Goal: Navigation & Orientation: Find specific page/section

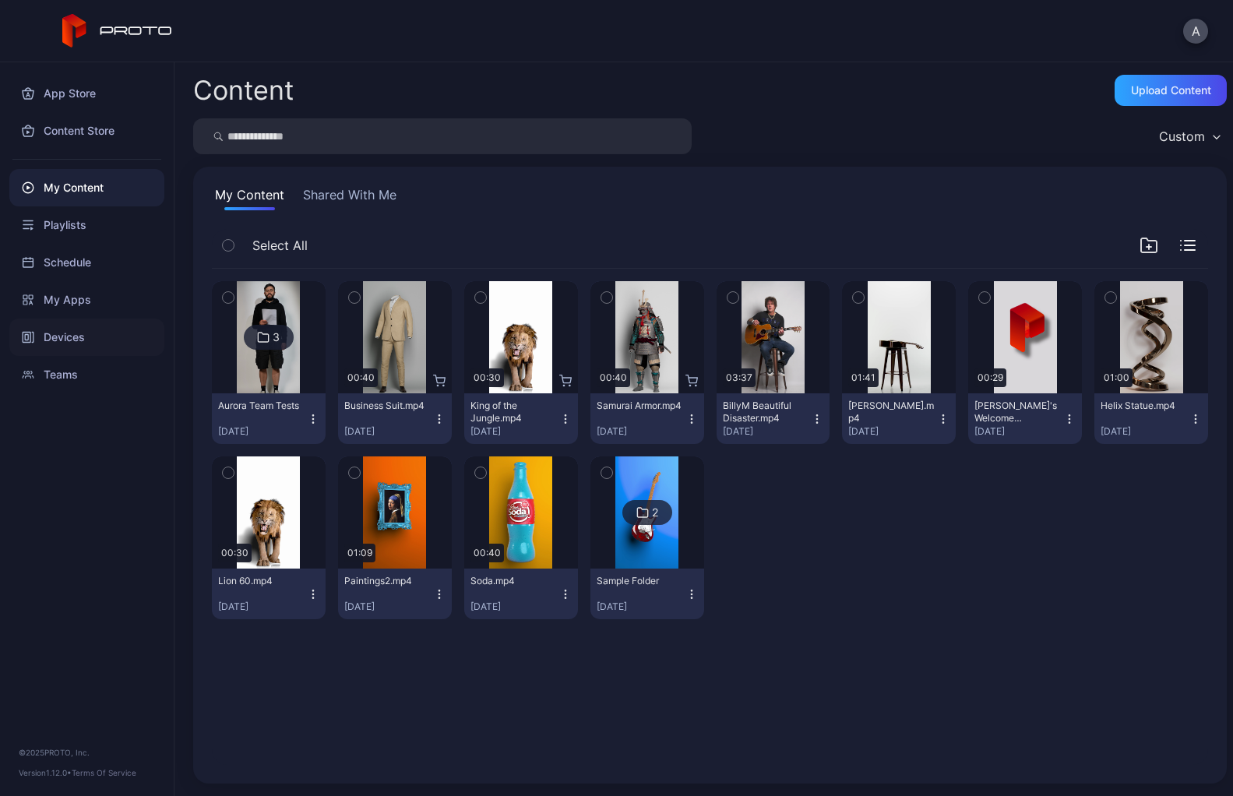
click at [72, 344] on div "Devices" at bounding box center [86, 337] width 155 height 37
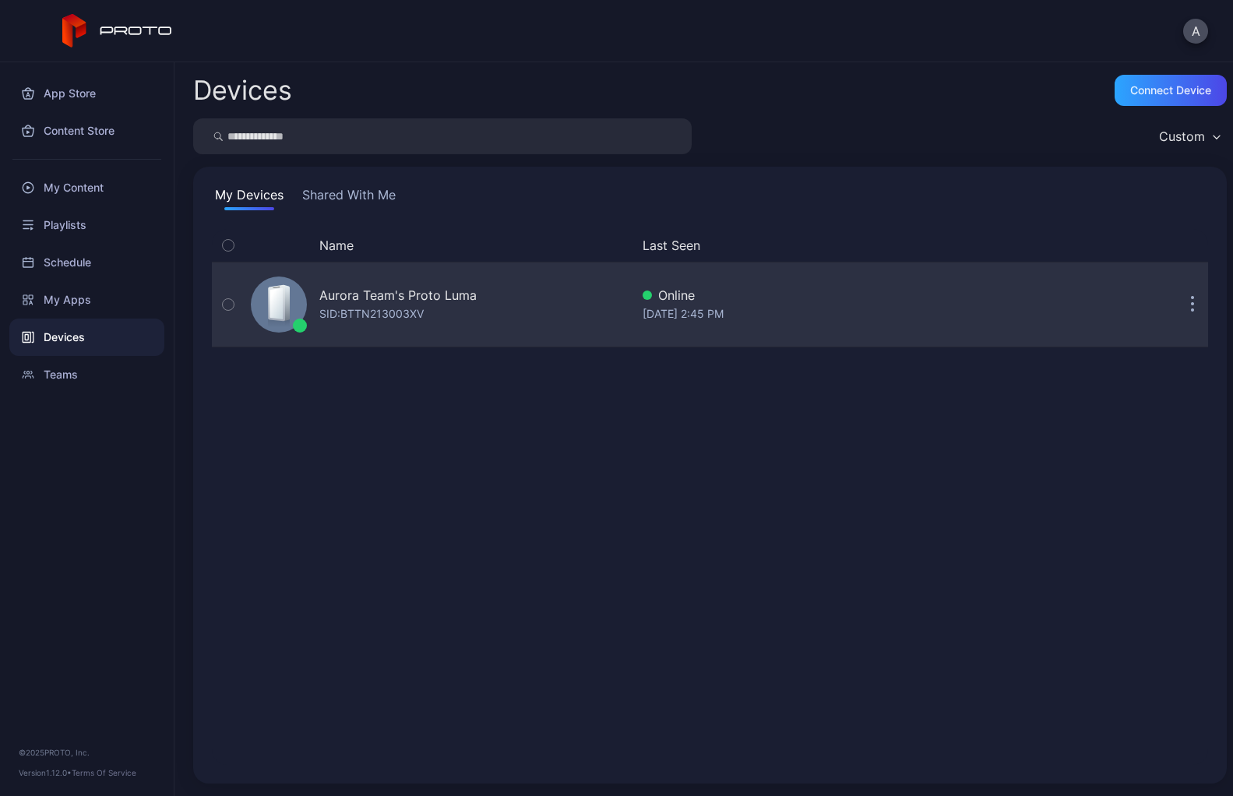
click at [1192, 305] on icon "button" at bounding box center [1193, 306] width 2 height 2
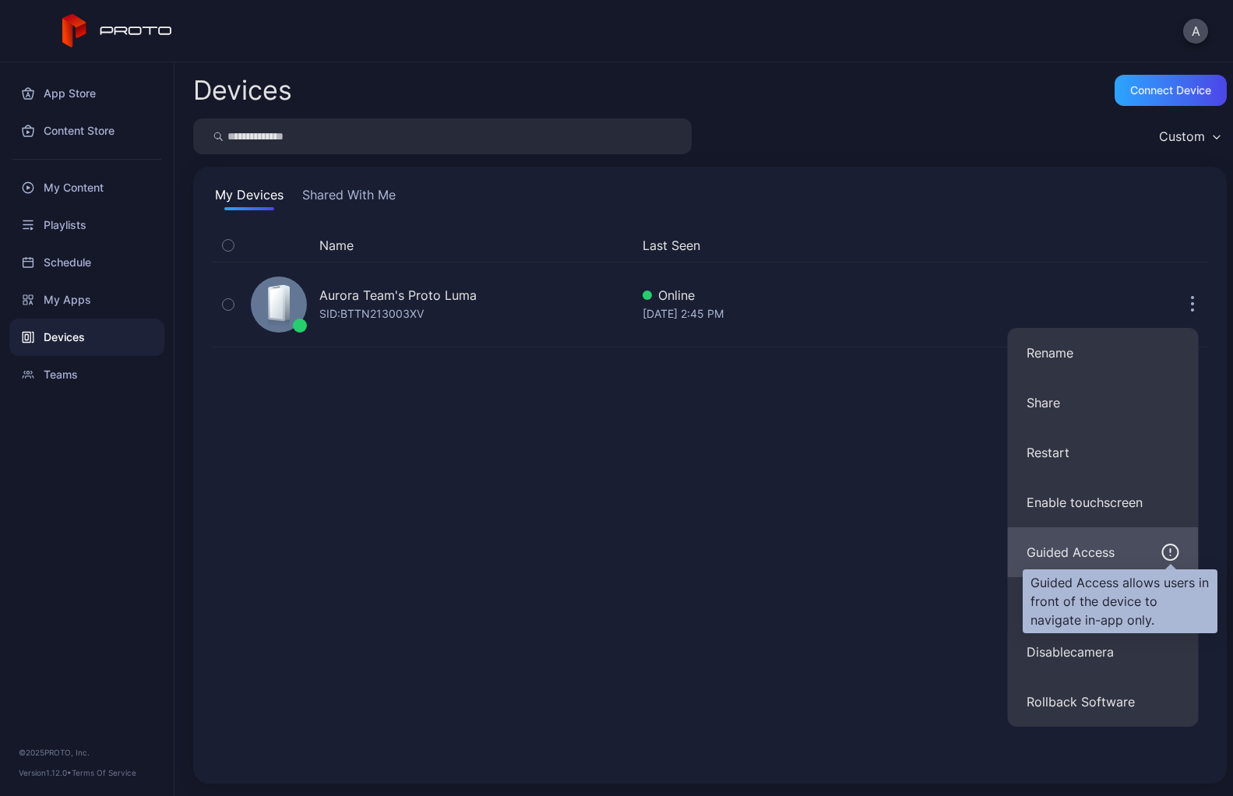
click at [1165, 551] on icon "button" at bounding box center [1171, 552] width 19 height 19
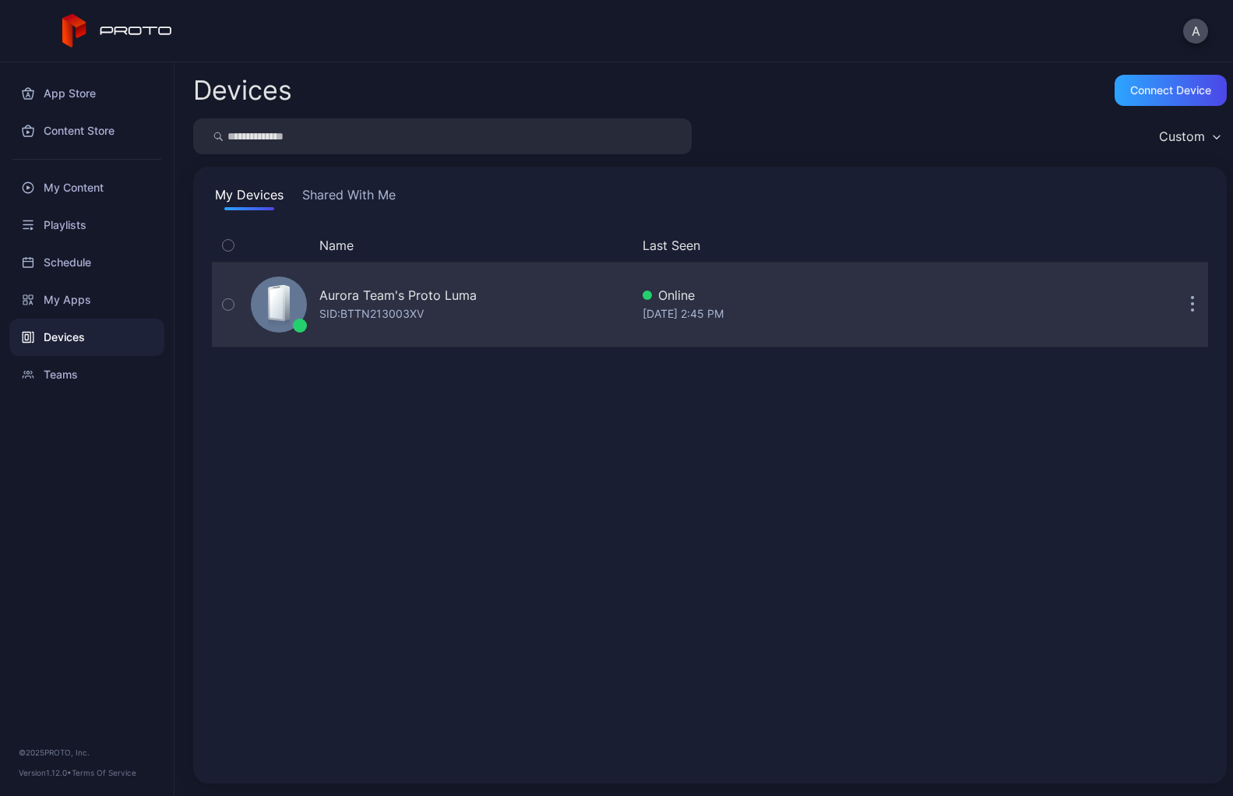
click at [1184, 305] on button "button" at bounding box center [1192, 304] width 31 height 31
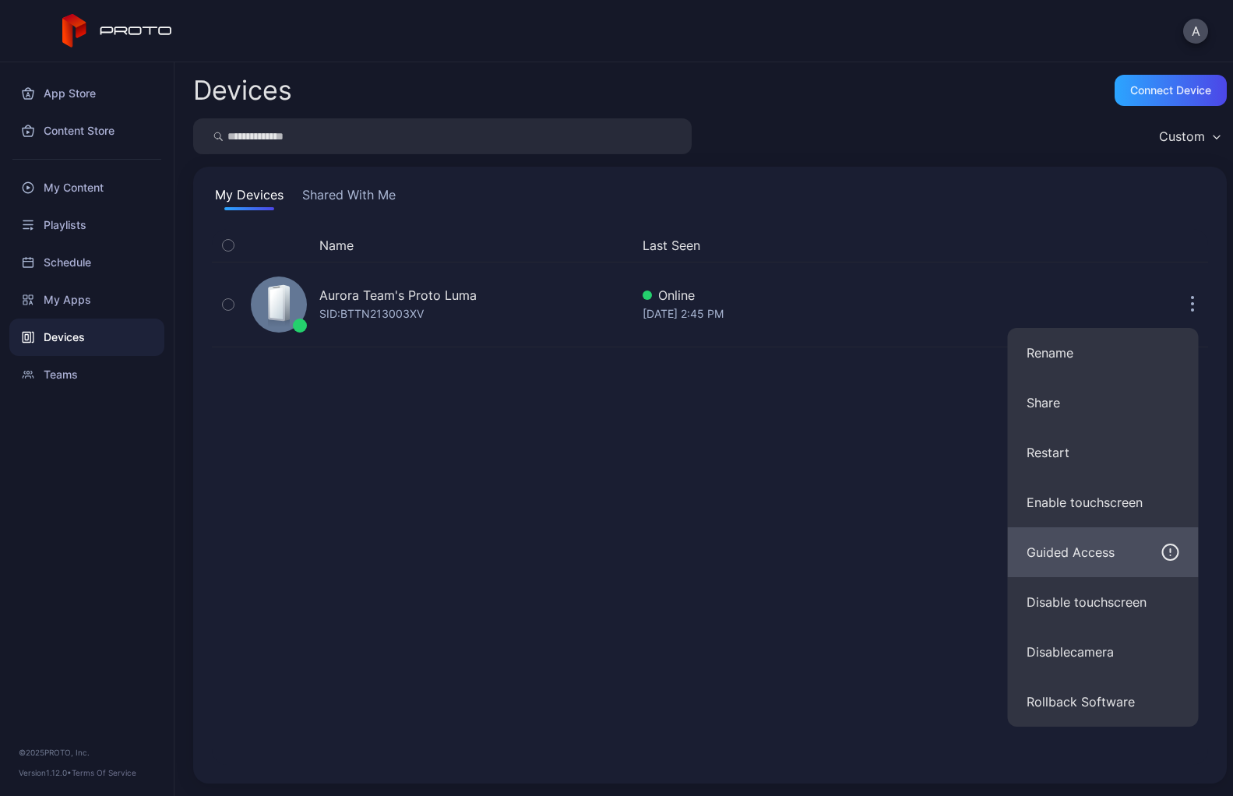
click at [1116, 563] on button "Guided Access" at bounding box center [1103, 552] width 191 height 50
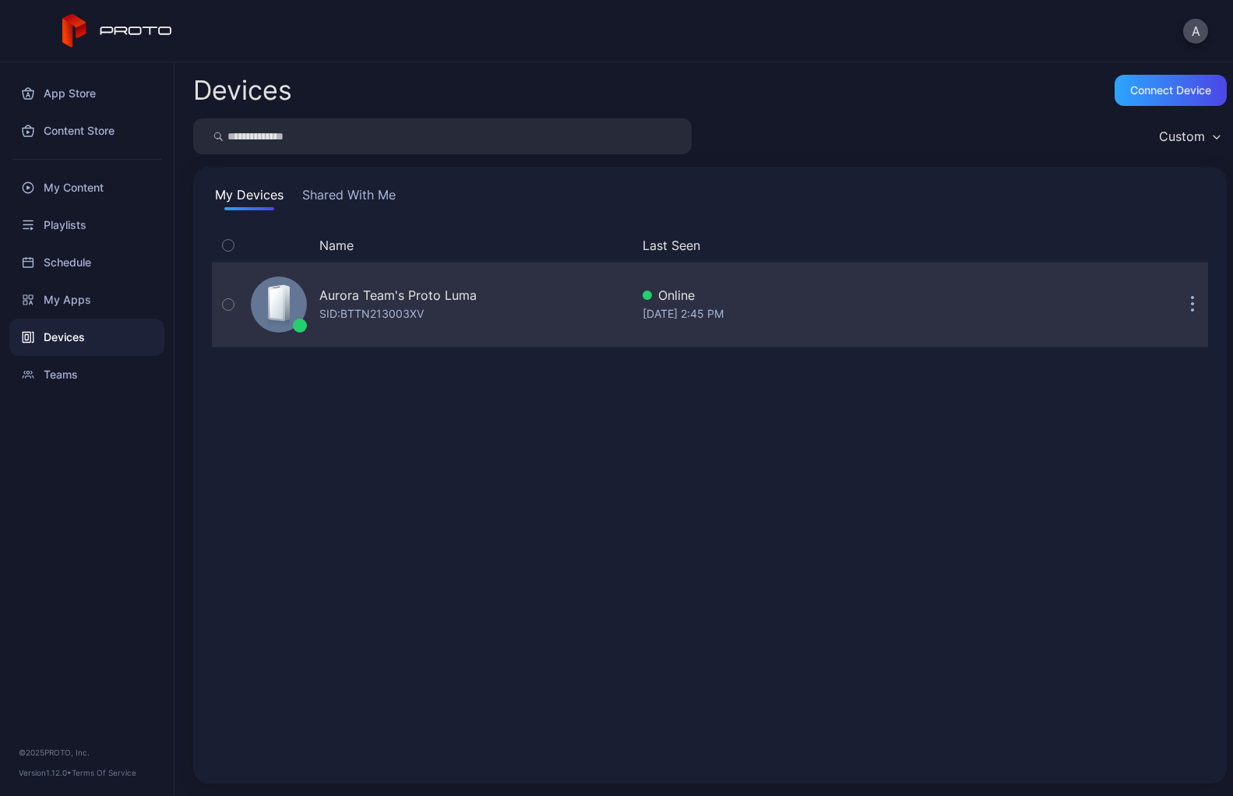
click at [1177, 304] on button "button" at bounding box center [1192, 304] width 31 height 31
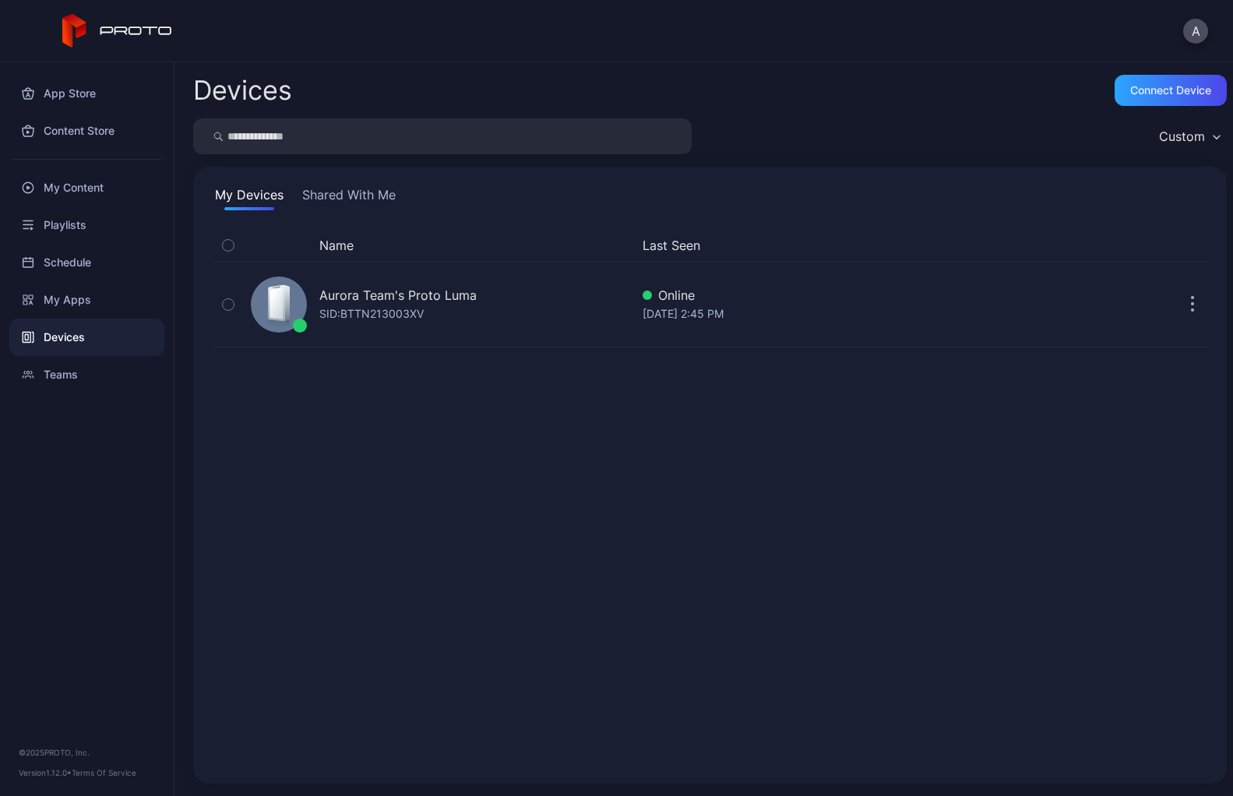
click at [916, 560] on div "Name Last Seen Aurora Team's Proto [PERSON_NAME]: BTTN213003XV Online [DATE] 2:…" at bounding box center [710, 497] width 996 height 536
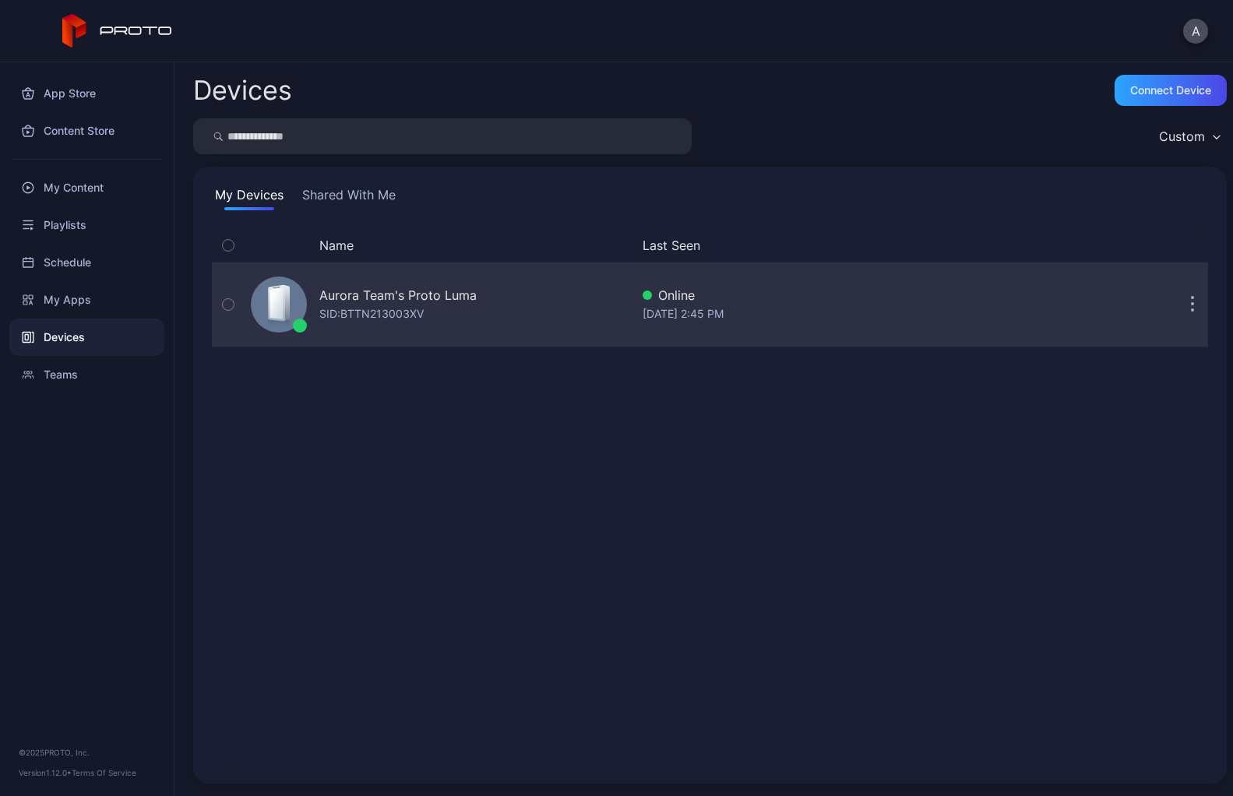
click at [1191, 309] on icon "button" at bounding box center [1193, 305] width 4 height 18
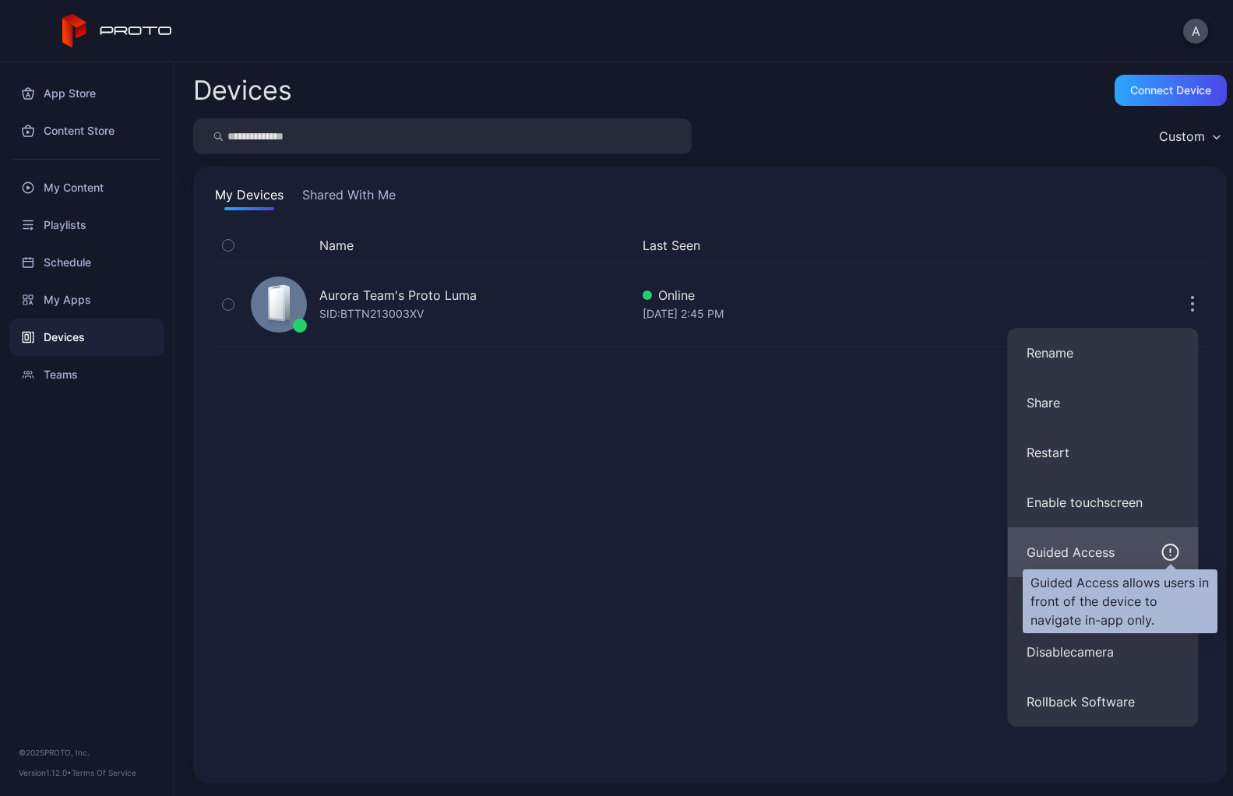
click at [1169, 553] on icon "button" at bounding box center [1171, 552] width 19 height 19
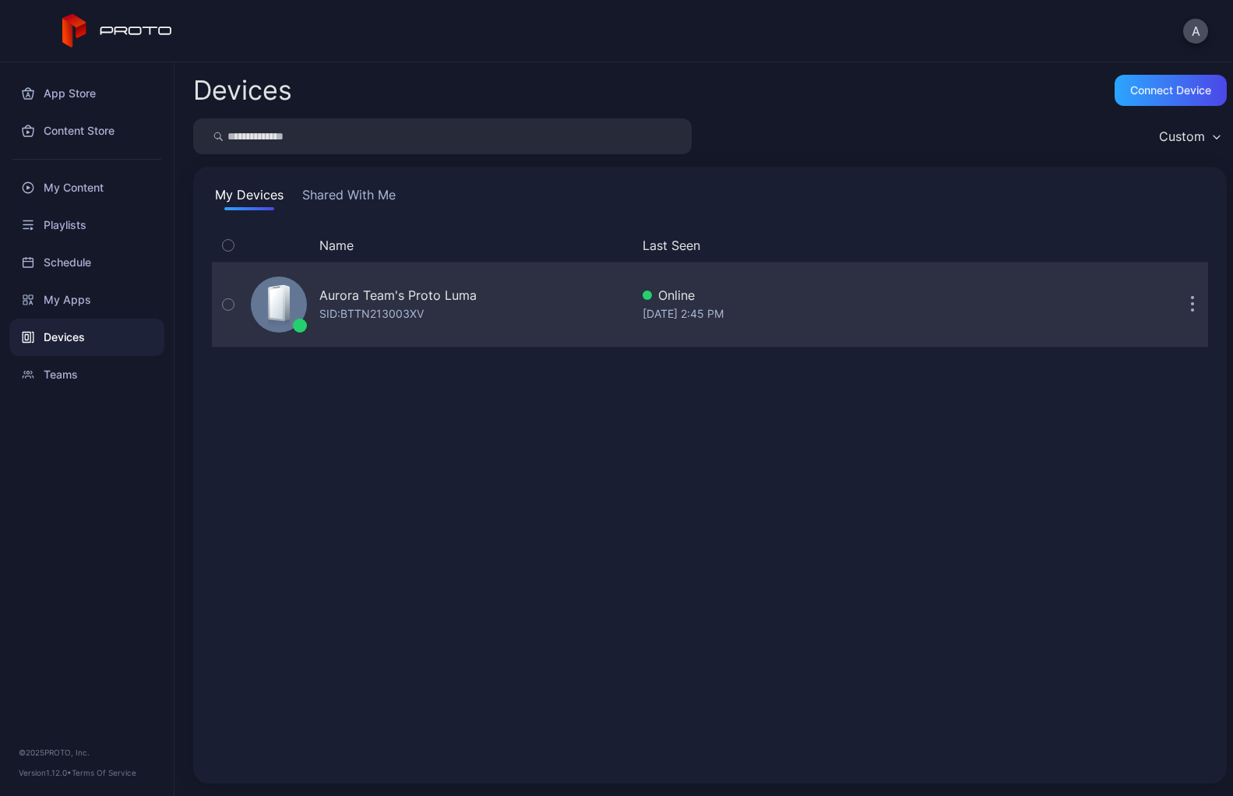
click at [475, 309] on div "Aurora Team's Proto [PERSON_NAME]: BTTN213003XV" at bounding box center [438, 305] width 386 height 78
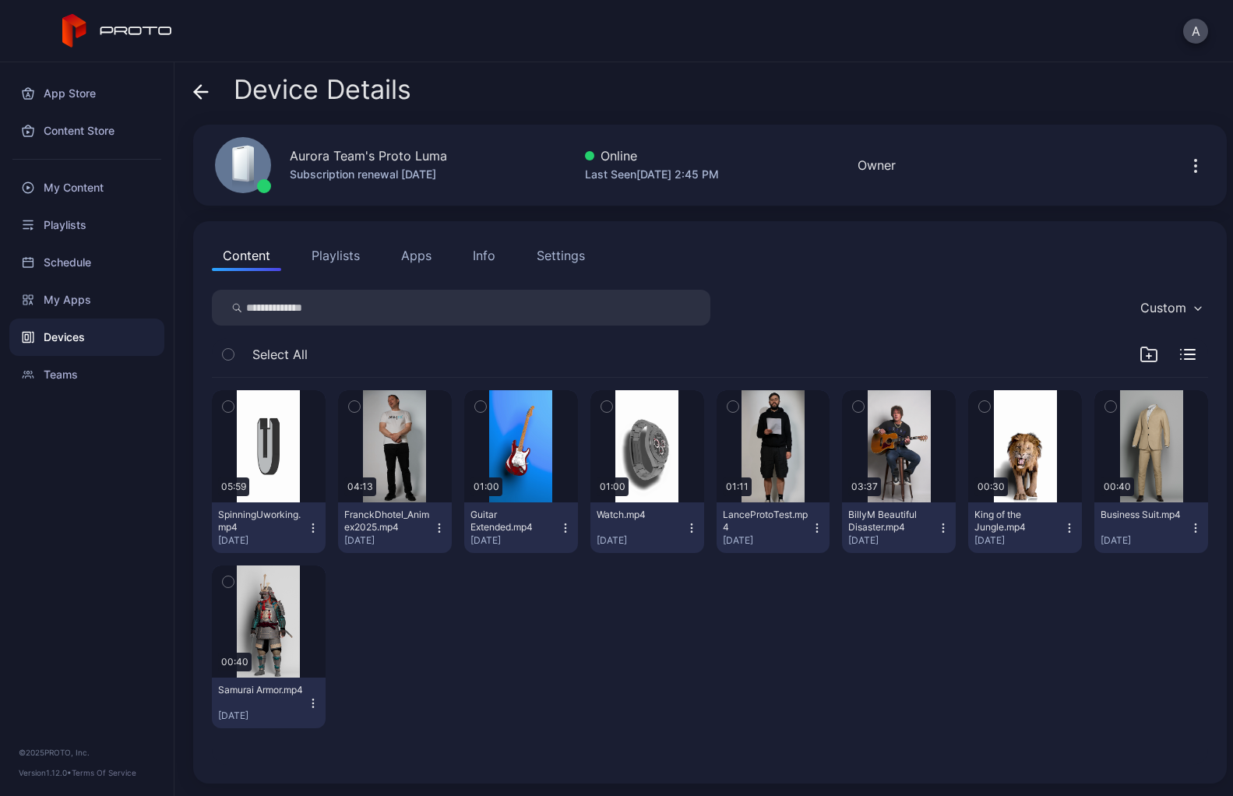
click at [210, 93] on div "Device Details" at bounding box center [302, 93] width 218 height 37
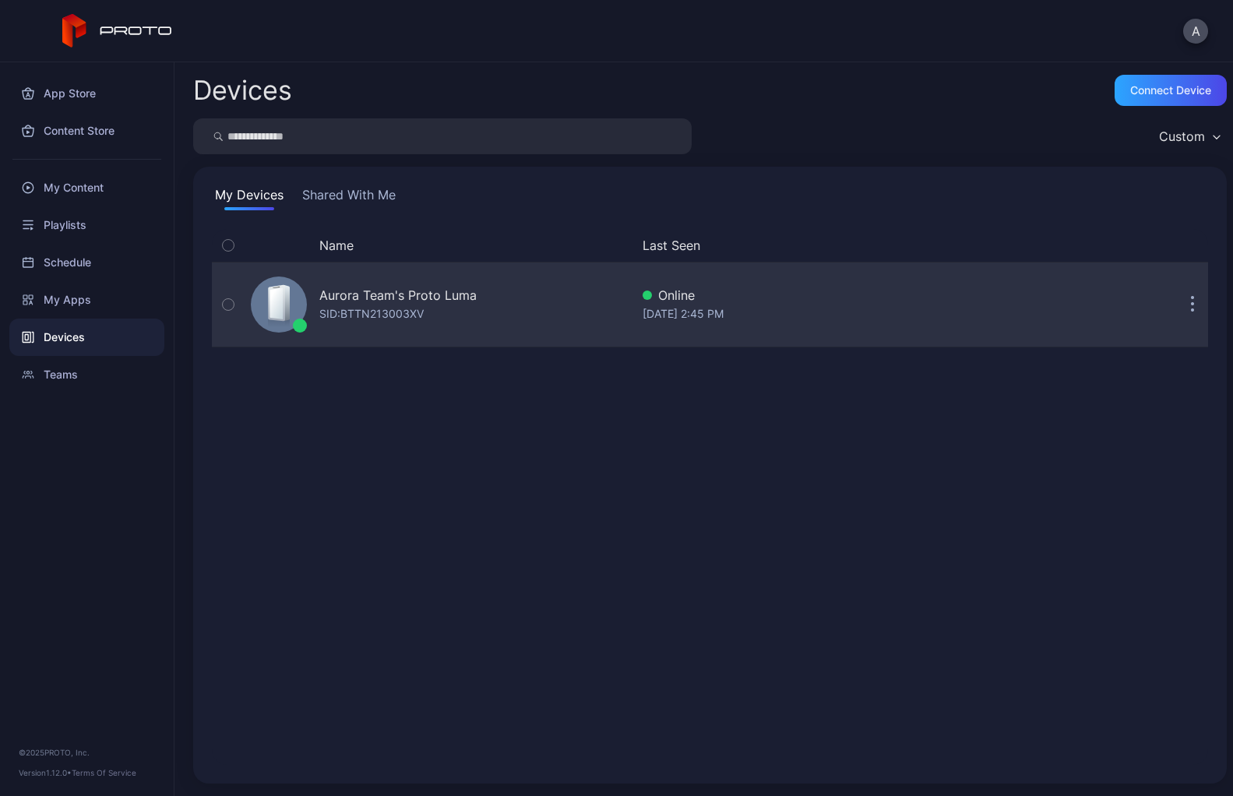
click at [222, 311] on button "button" at bounding box center [228, 305] width 33 height 84
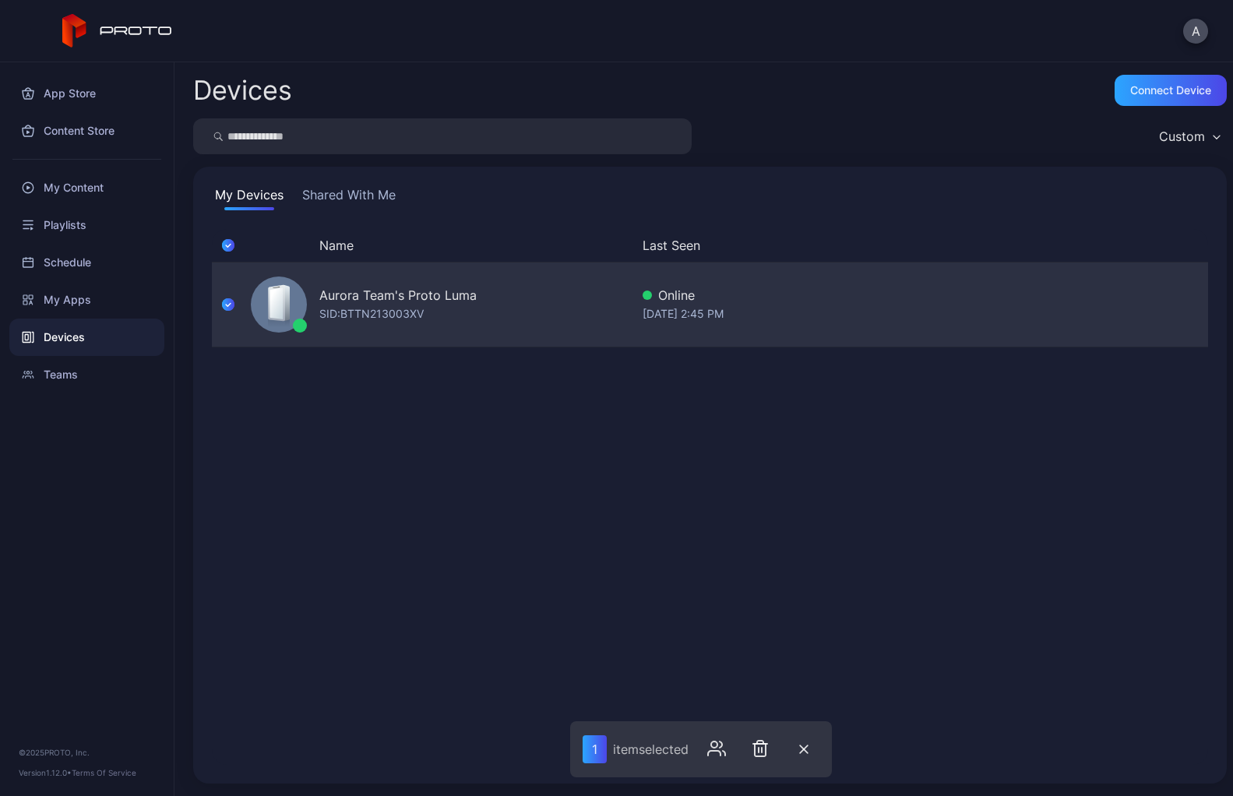
click at [1103, 320] on div "Aurora Team's Proto [PERSON_NAME]: BTTN213003XV Online [DATE] 2:45 PM" at bounding box center [710, 305] width 996 height 78
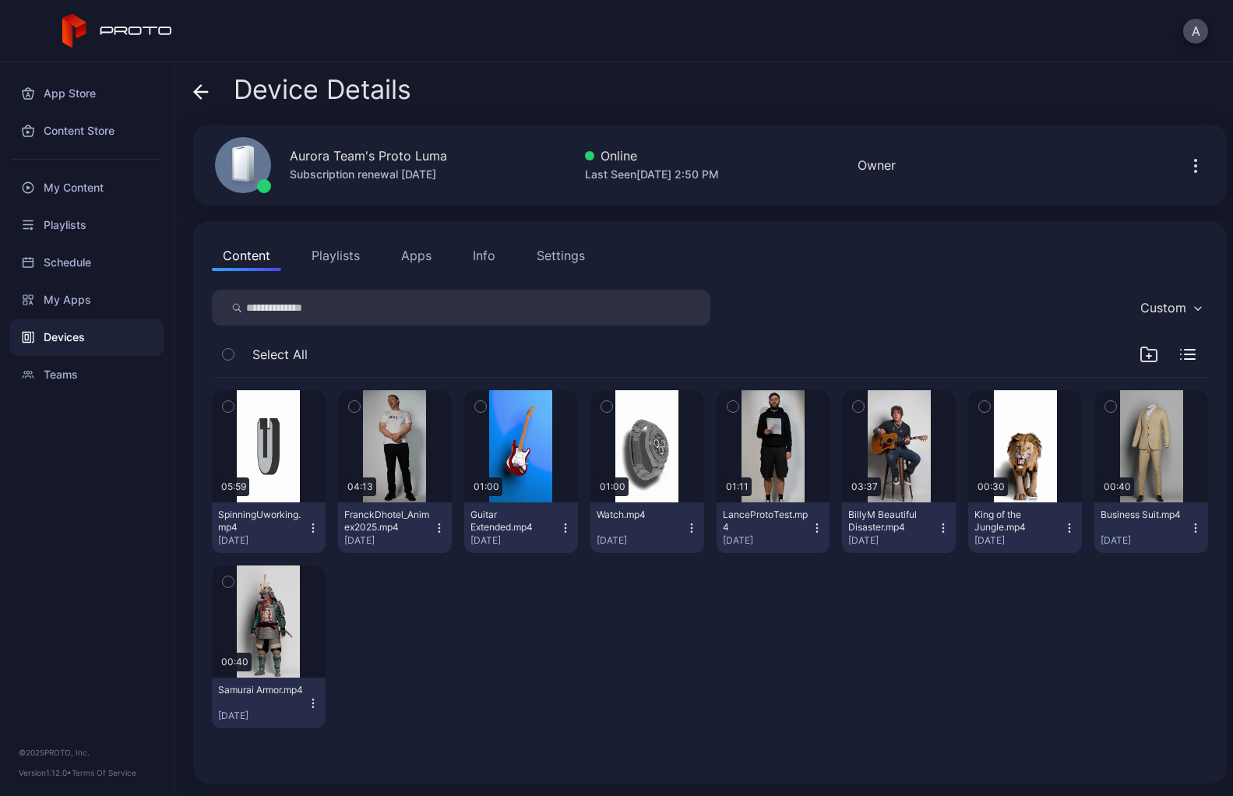
click at [1185, 175] on button "button" at bounding box center [1195, 165] width 25 height 31
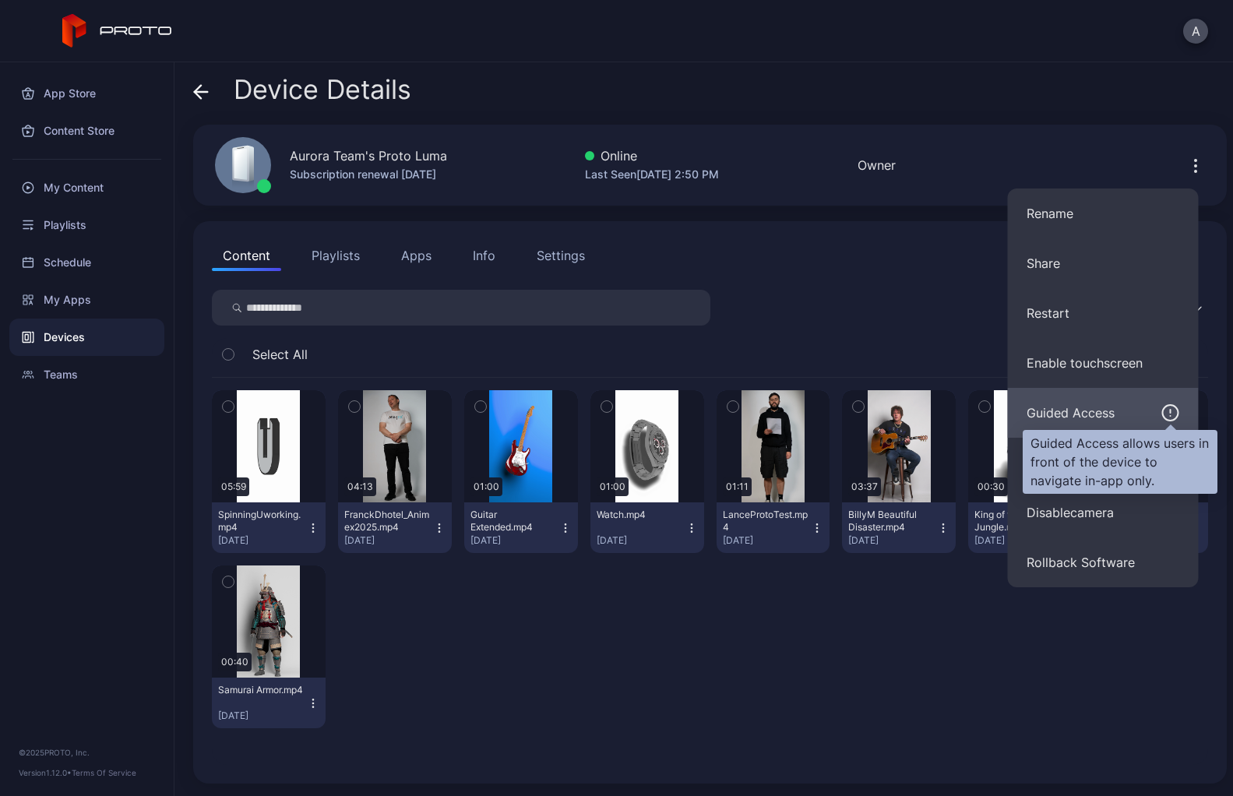
click at [1174, 417] on icon "button" at bounding box center [1171, 413] width 19 height 19
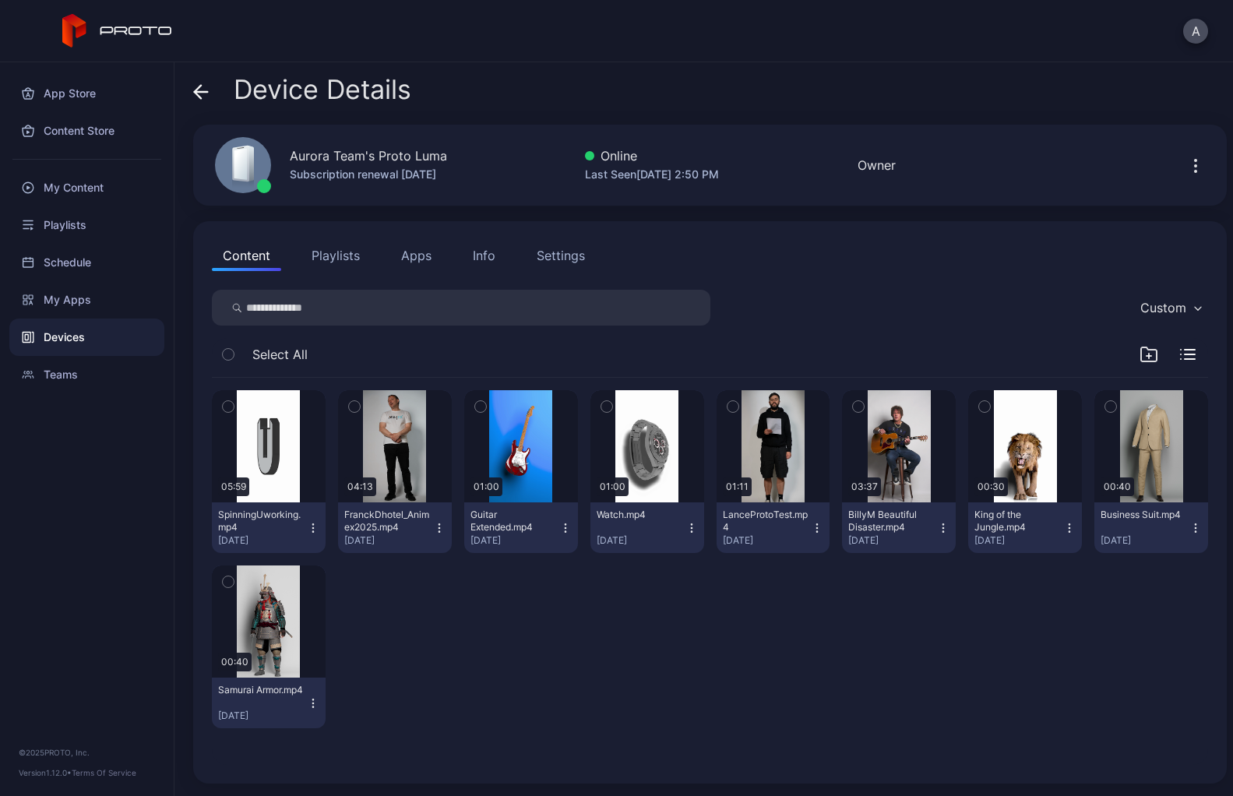
click at [1187, 167] on icon "button" at bounding box center [1196, 166] width 19 height 19
click at [996, 69] on div "Device Details Aurora Team's Proto Luma Subscription renewal [DATE] Online Last…" at bounding box center [704, 429] width 1059 height 734
click at [1076, 531] on icon "button" at bounding box center [1069, 528] width 12 height 12
click at [989, 651] on div "05:59 SpinningUworking.mp4 [DATE] 04:13 FranckDhotel_Animex2025.mp4 [DATE] 01:0…" at bounding box center [710, 559] width 996 height 363
click at [350, 250] on button "Playlists" at bounding box center [336, 255] width 70 height 31
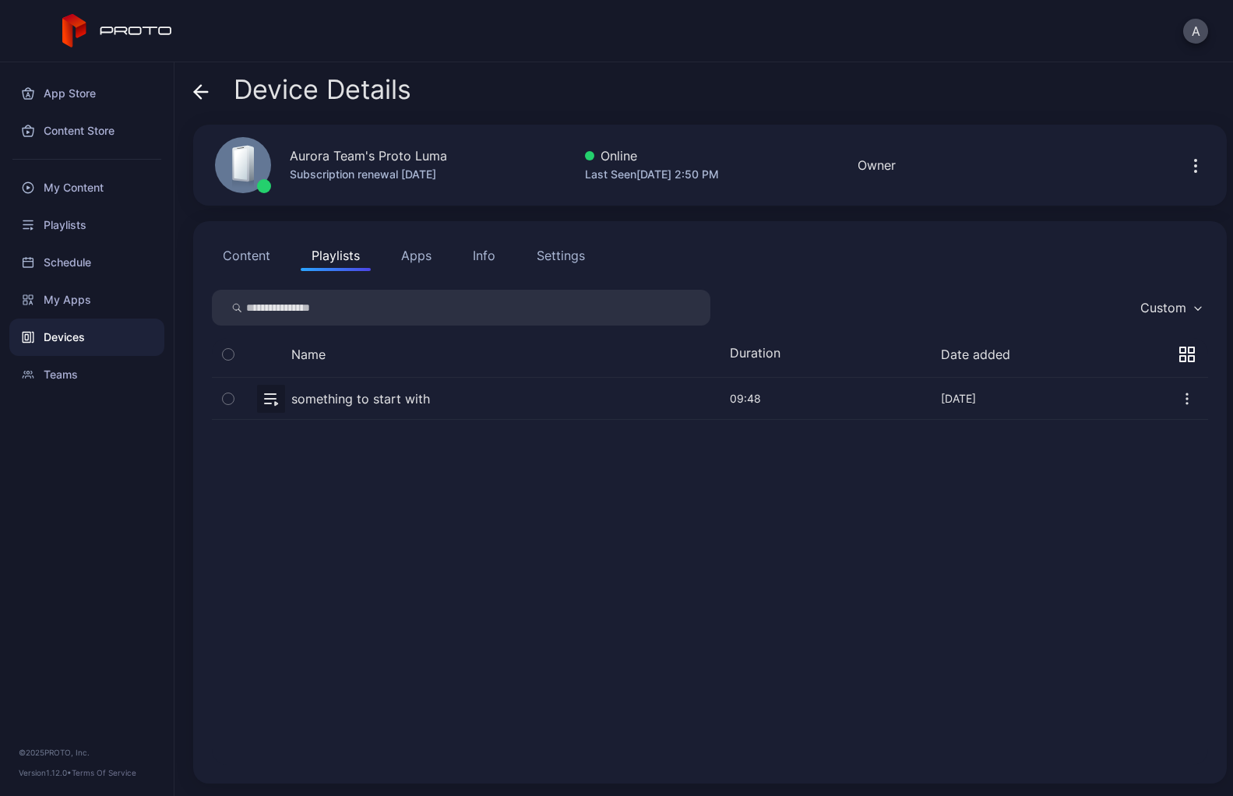
click at [418, 267] on button "Apps" at bounding box center [416, 255] width 52 height 31
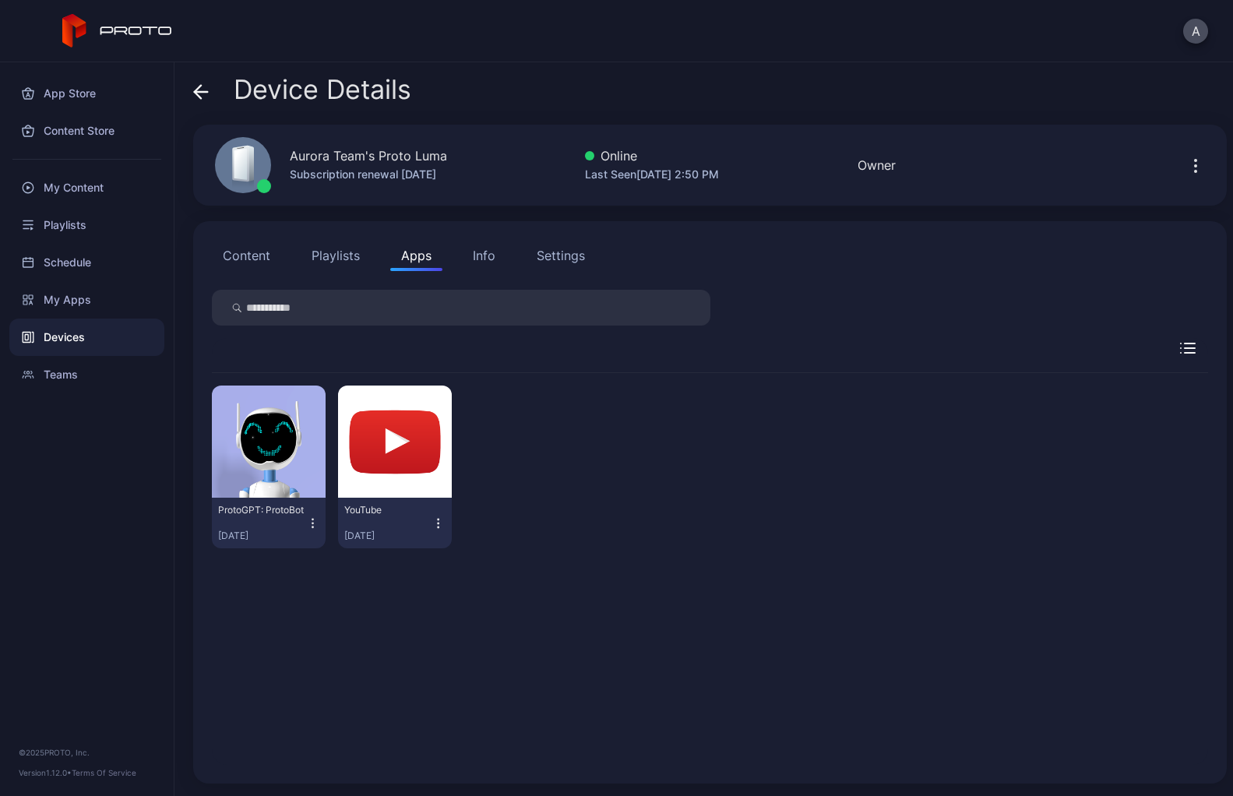
click at [476, 260] on div "Info" at bounding box center [484, 255] width 23 height 19
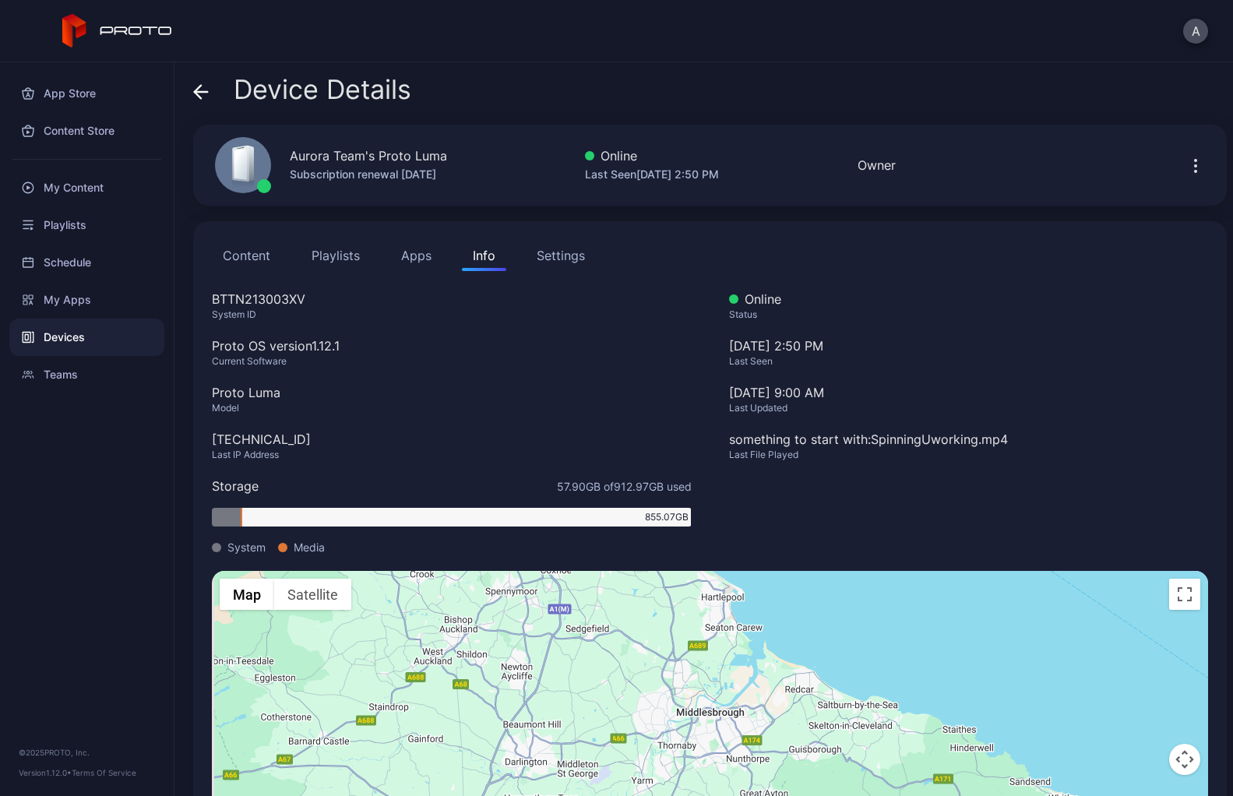
click at [560, 262] on div "Settings" at bounding box center [561, 255] width 48 height 19
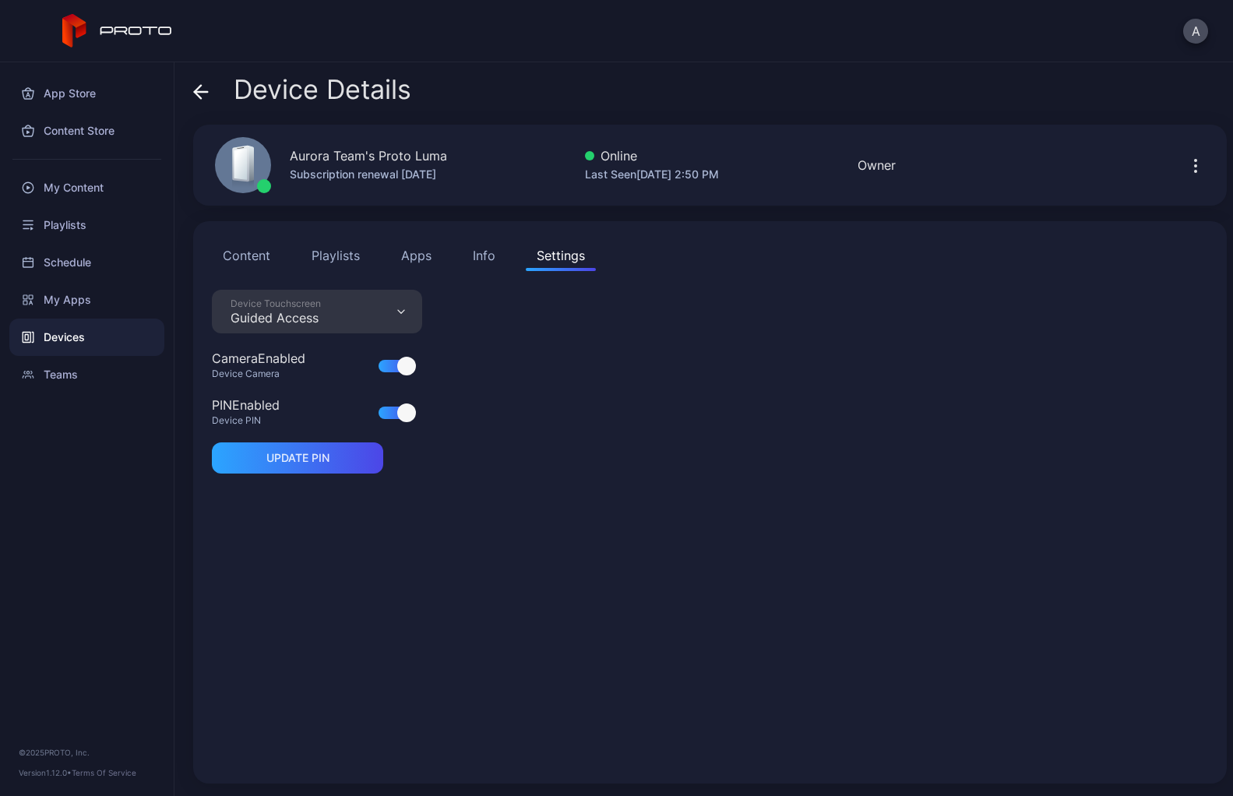
click at [400, 320] on div "Device Touchscreen Guided Access" at bounding box center [317, 312] width 210 height 44
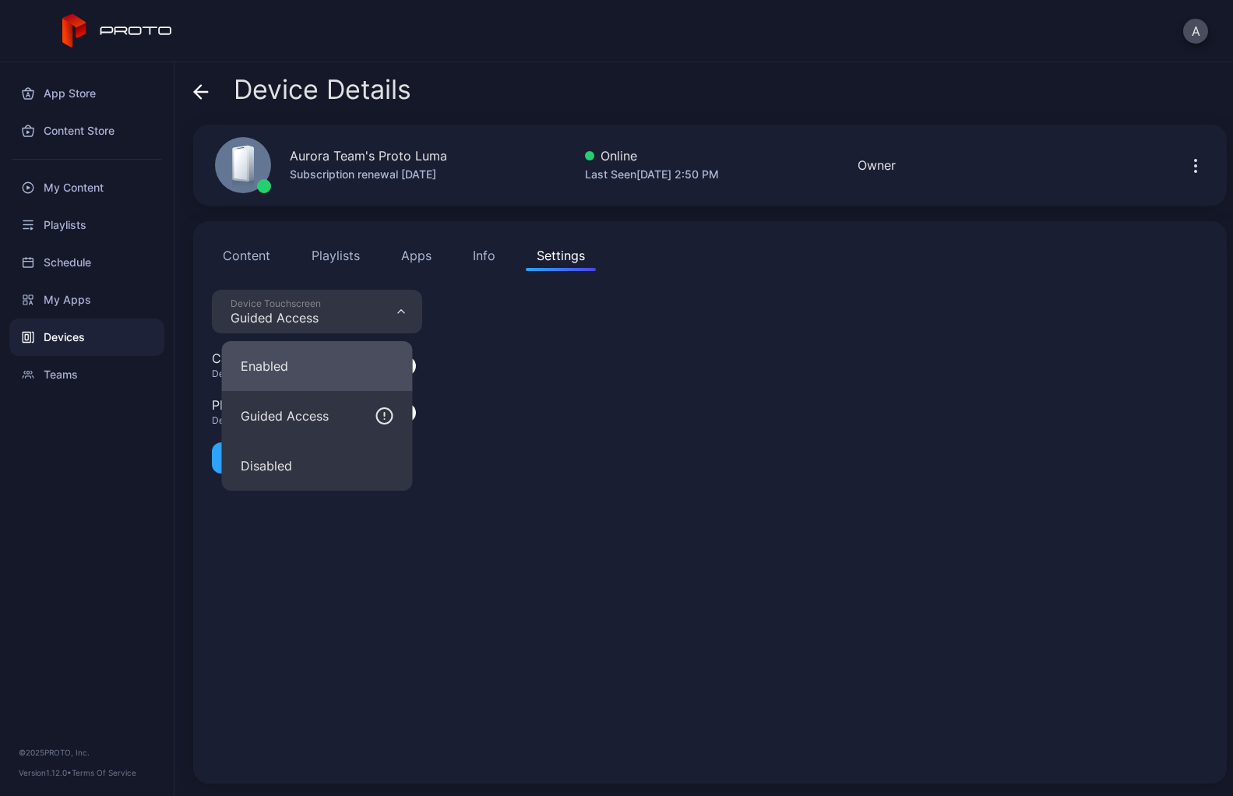
click at [362, 377] on button "Enabled" at bounding box center [317, 366] width 191 height 50
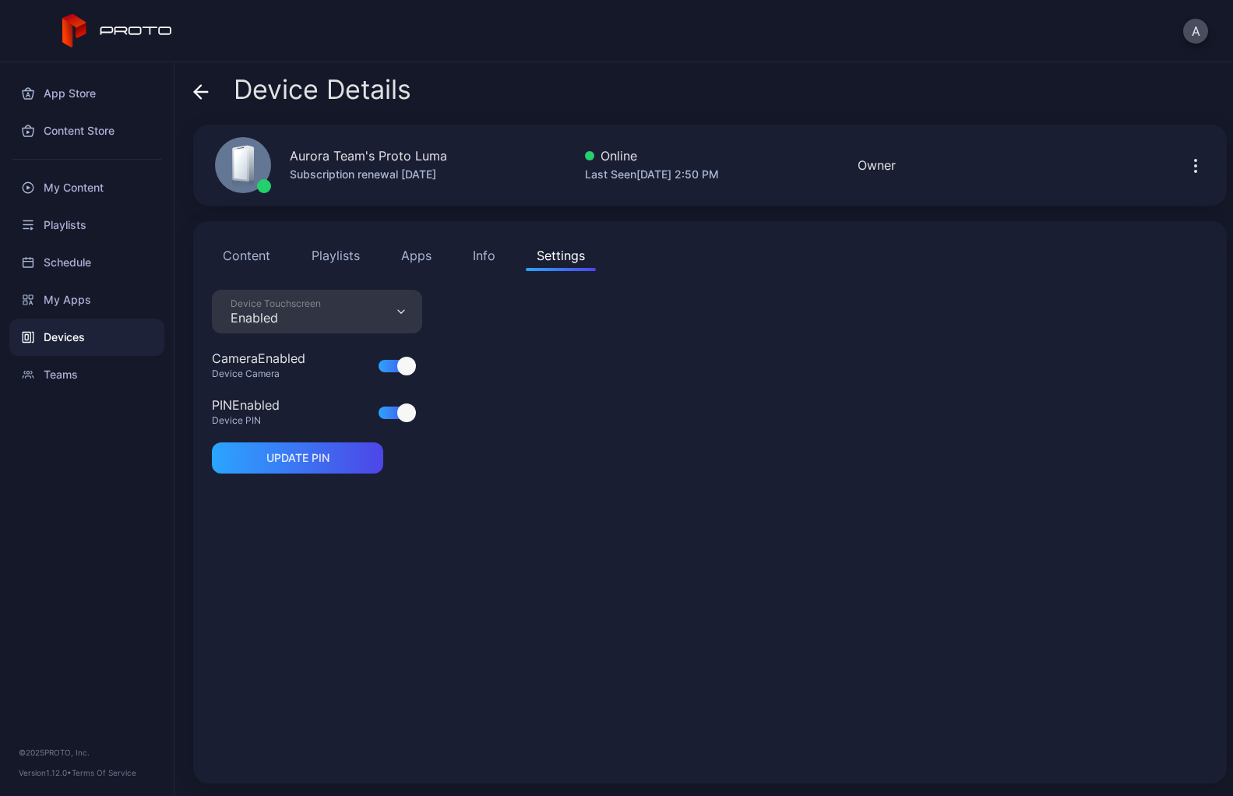
click at [482, 263] on div "Info" at bounding box center [484, 255] width 23 height 19
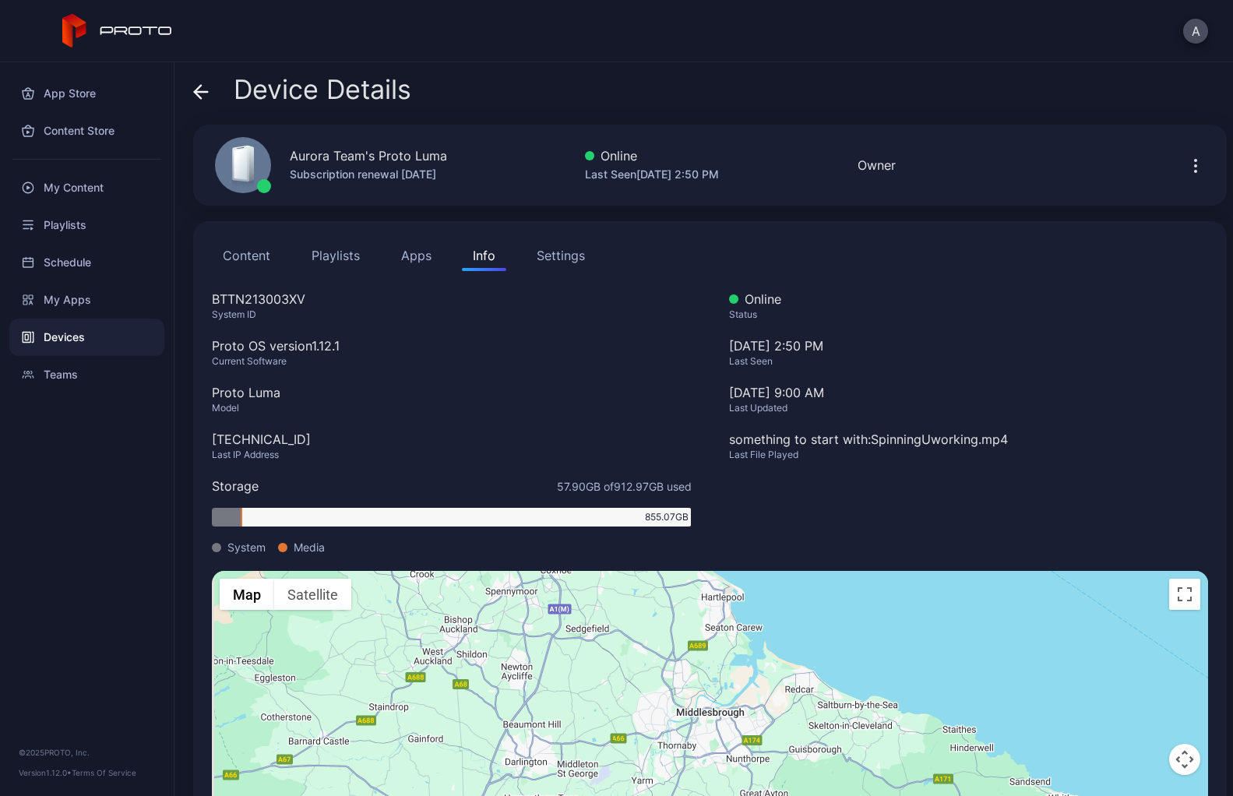
click at [411, 262] on button "Apps" at bounding box center [416, 255] width 52 height 31
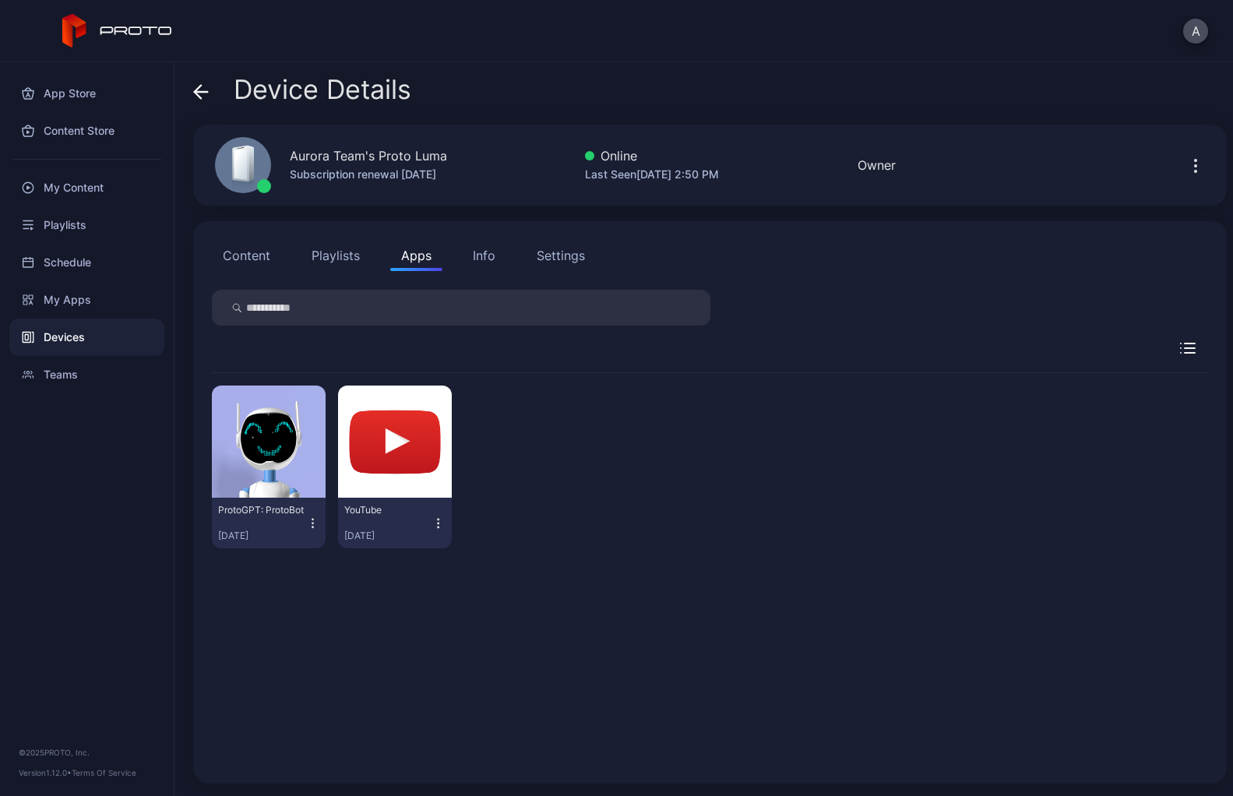
click at [346, 266] on button "Playlists" at bounding box center [336, 255] width 70 height 31
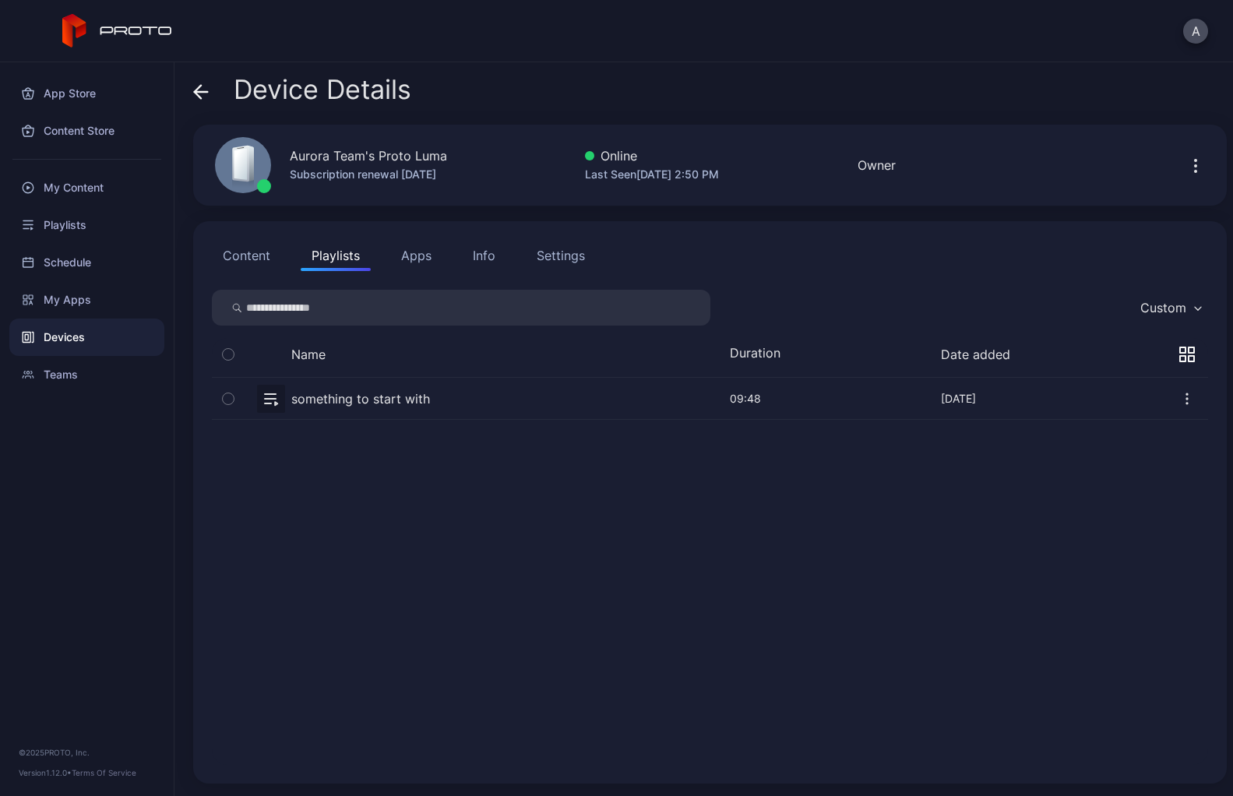
click at [264, 266] on button "Content" at bounding box center [246, 255] width 69 height 31
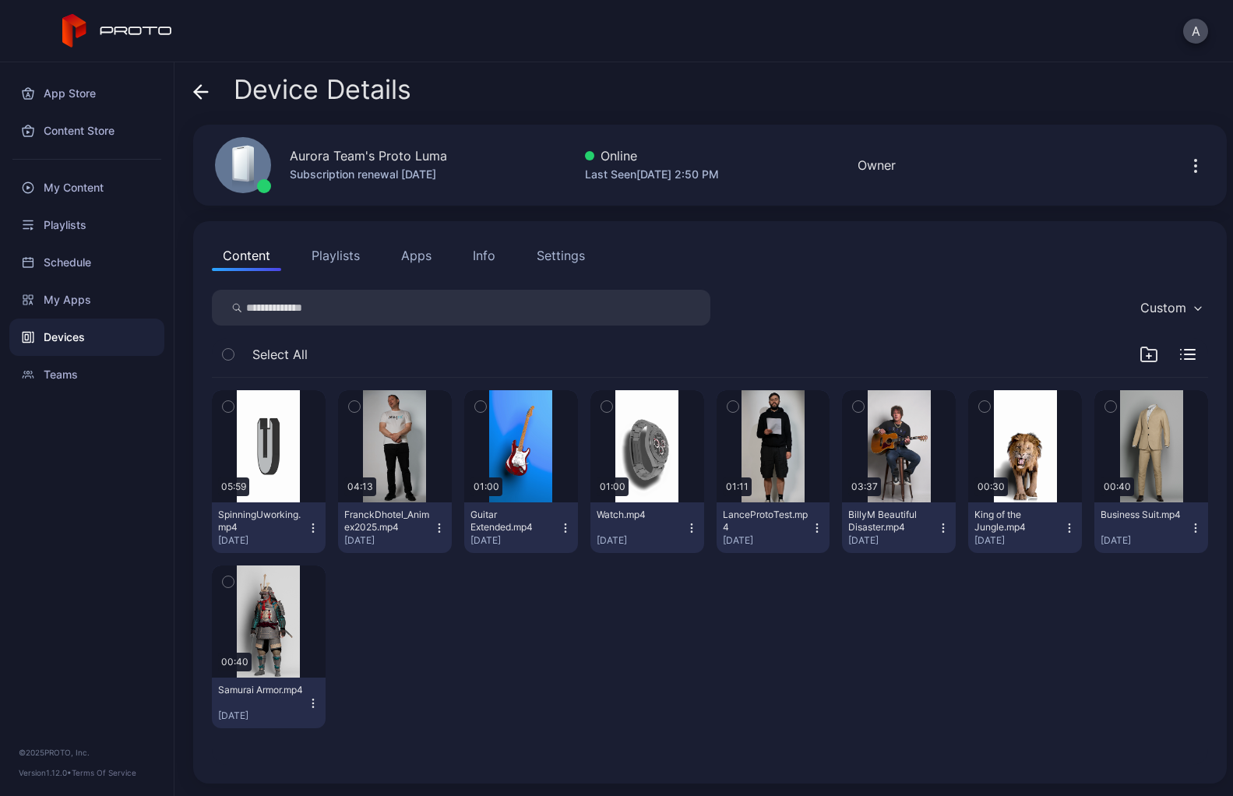
click at [572, 529] on icon "button" at bounding box center [565, 528] width 12 height 12
click at [667, 644] on div "05:59 SpinningUworking.mp4 [DATE] 04:13 FranckDhotel_Animex2025.mp4 [DATE] 01:0…" at bounding box center [710, 559] width 996 height 363
click at [534, 417] on button "button" at bounding box center [521, 446] width 114 height 112
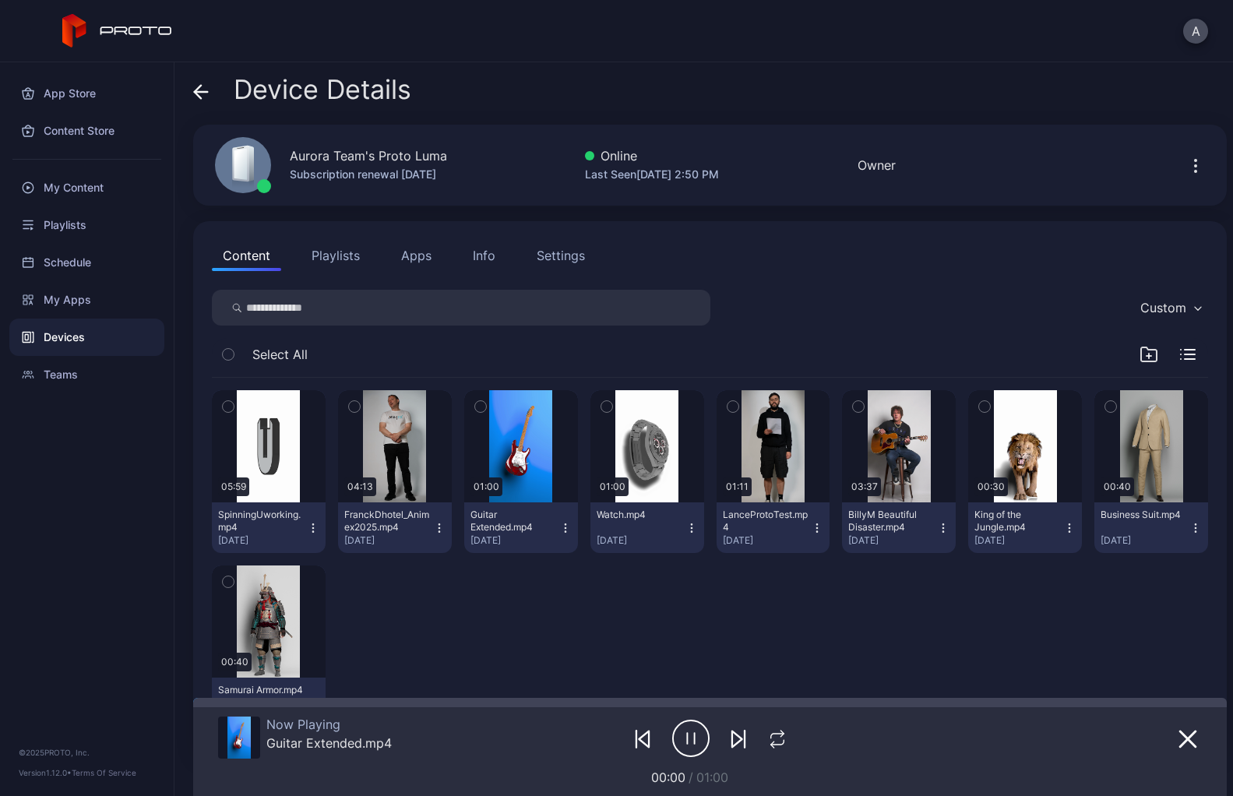
click at [497, 411] on button "button" at bounding box center [480, 406] width 33 height 33
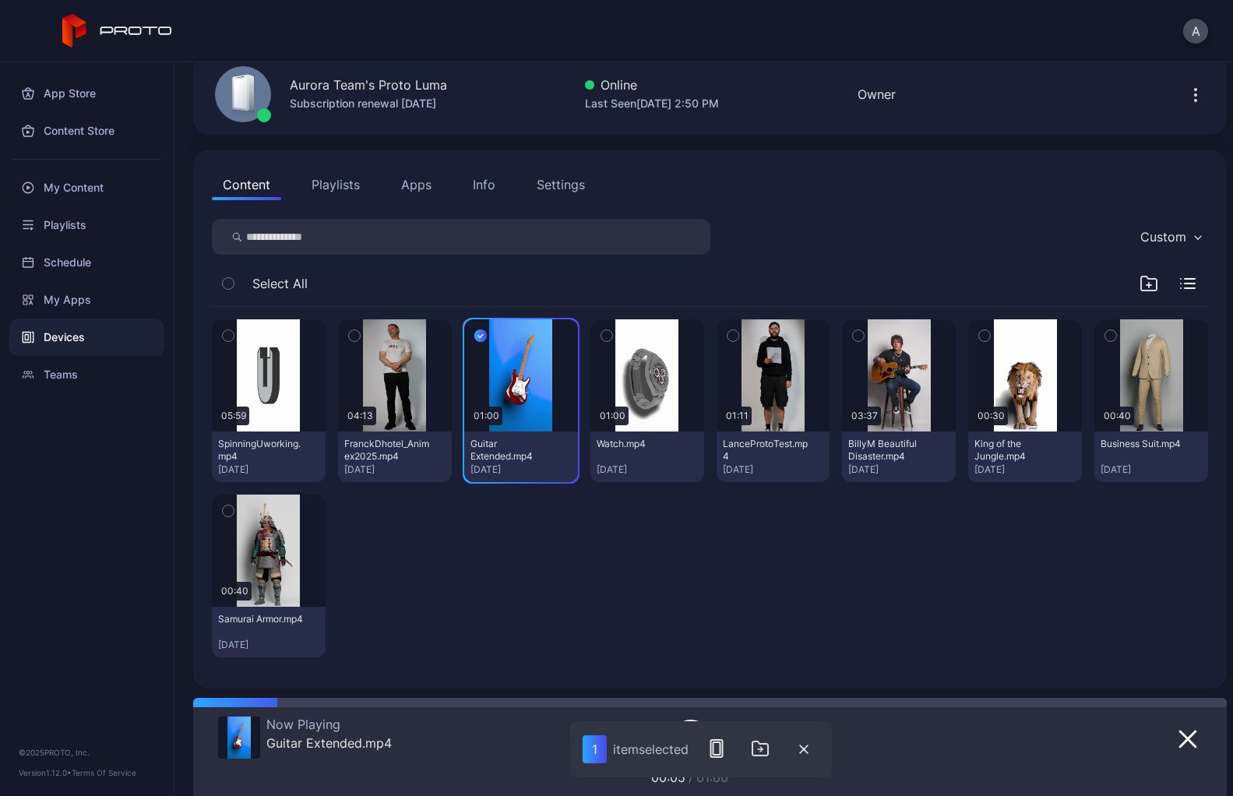
scroll to position [74, 0]
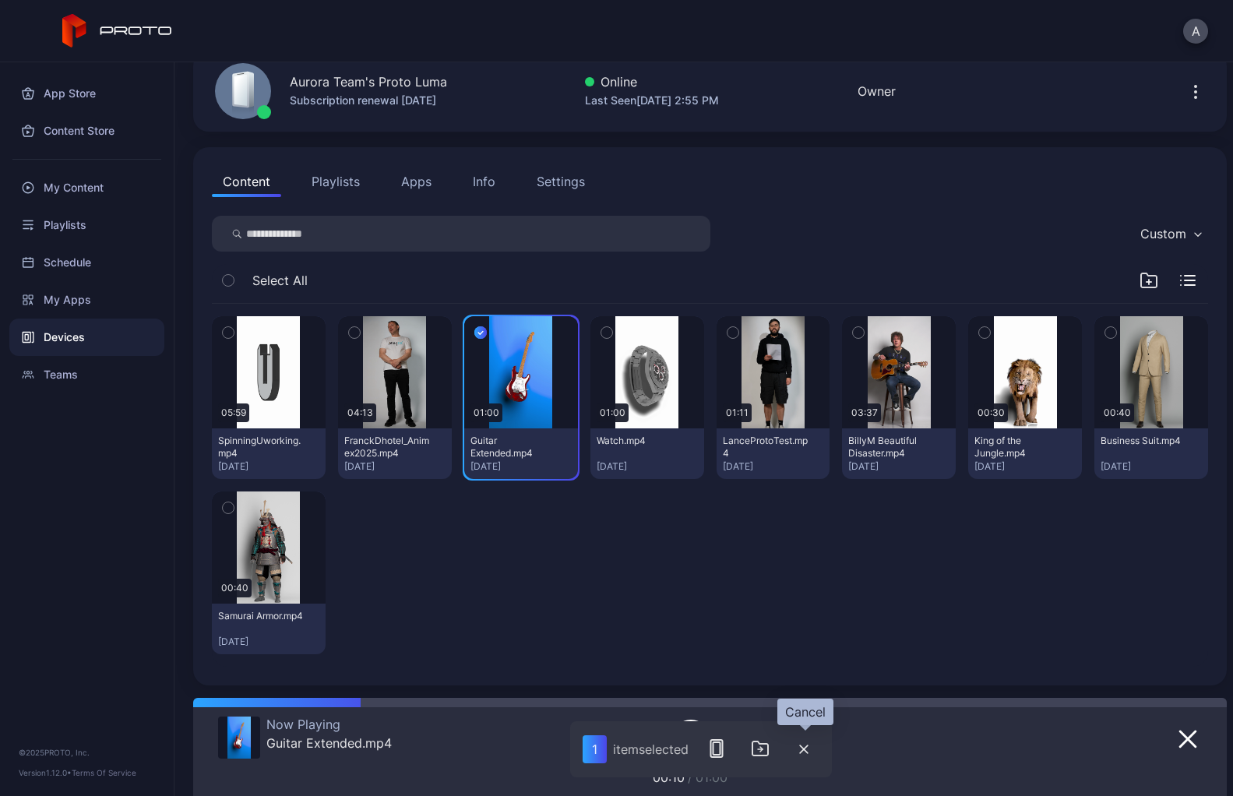
click at [800, 749] on icon "button" at bounding box center [803, 749] width 9 height 9
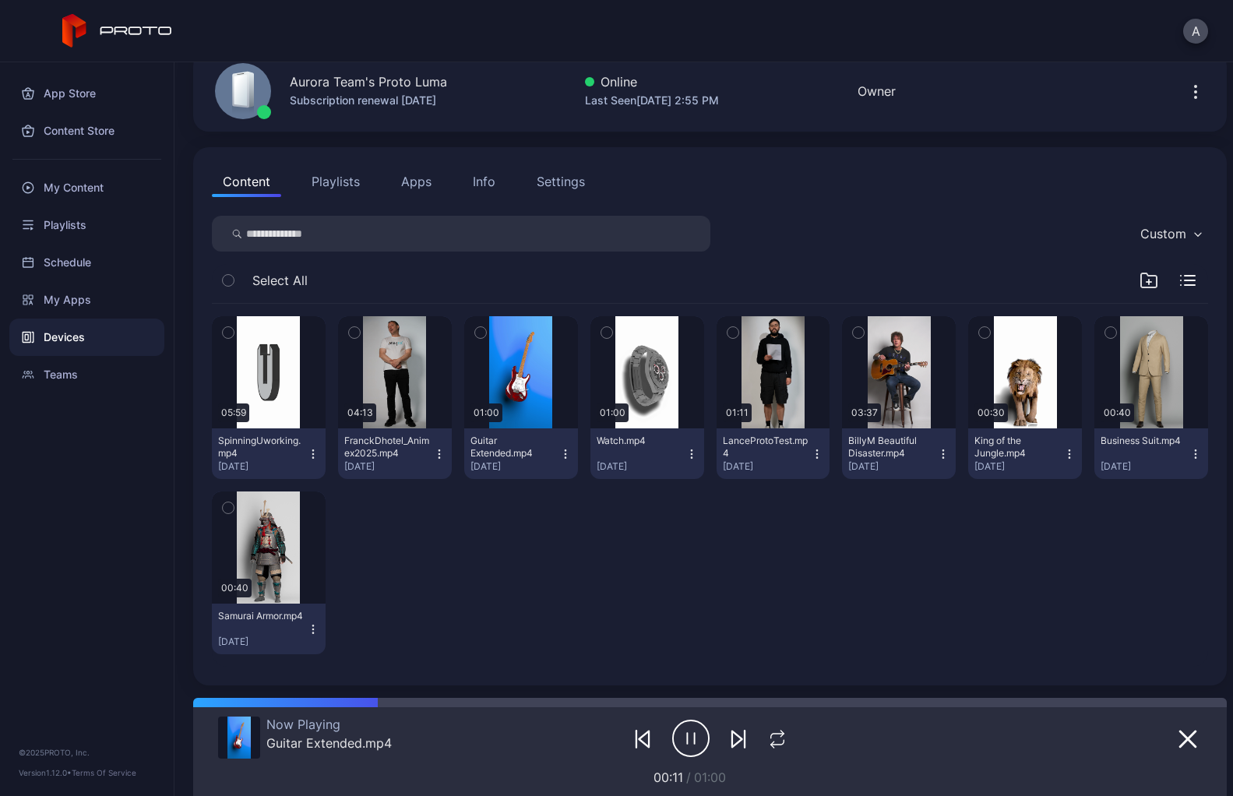
click at [666, 576] on div "05:59 SpinningUworking.mp4 [DATE] 04:13 FranckDhotel_Animex2025.mp4 [DATE] 01:0…" at bounding box center [710, 485] width 996 height 363
click at [1179, 730] on icon "button" at bounding box center [1188, 739] width 19 height 19
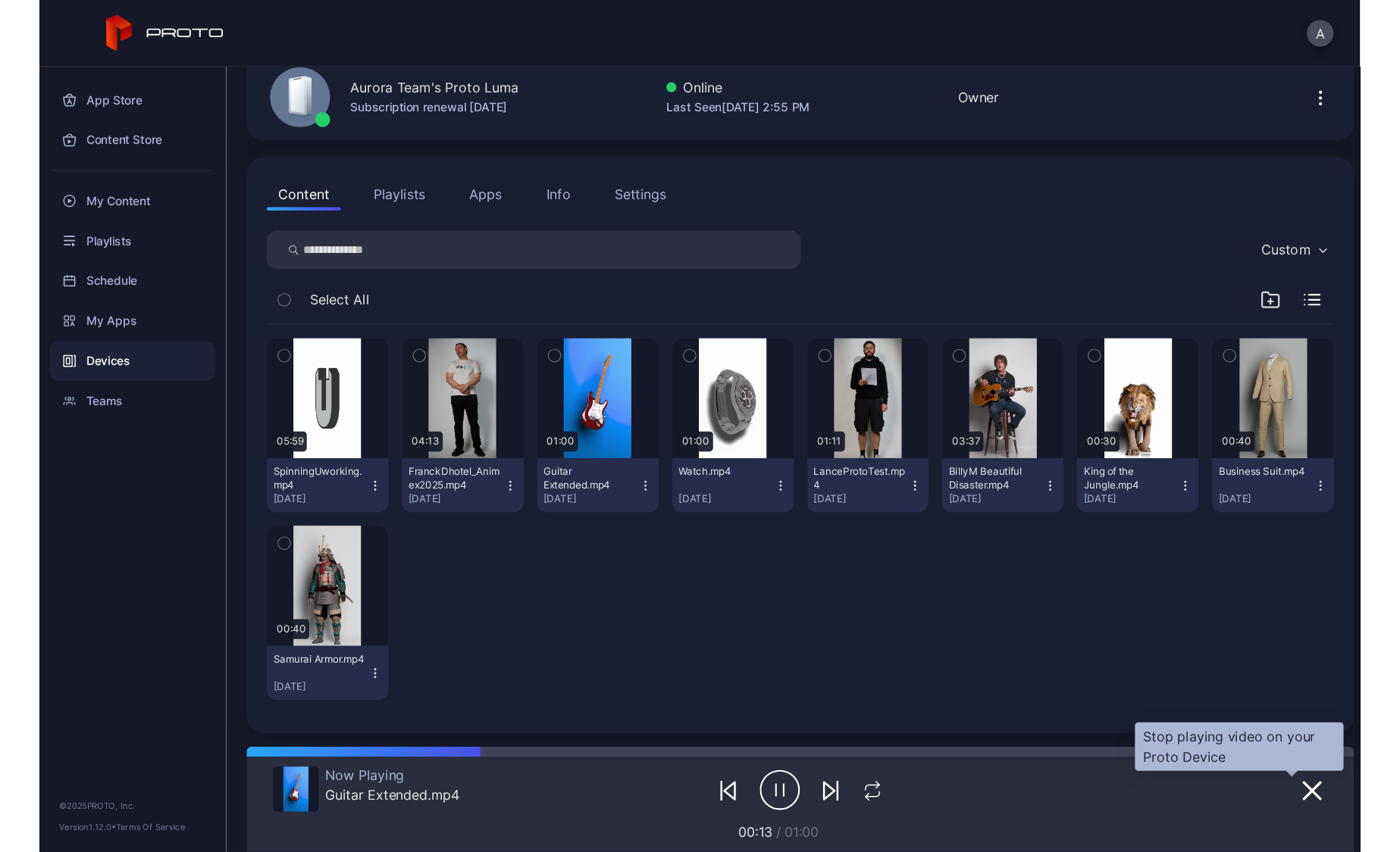
scroll to position [0, 0]
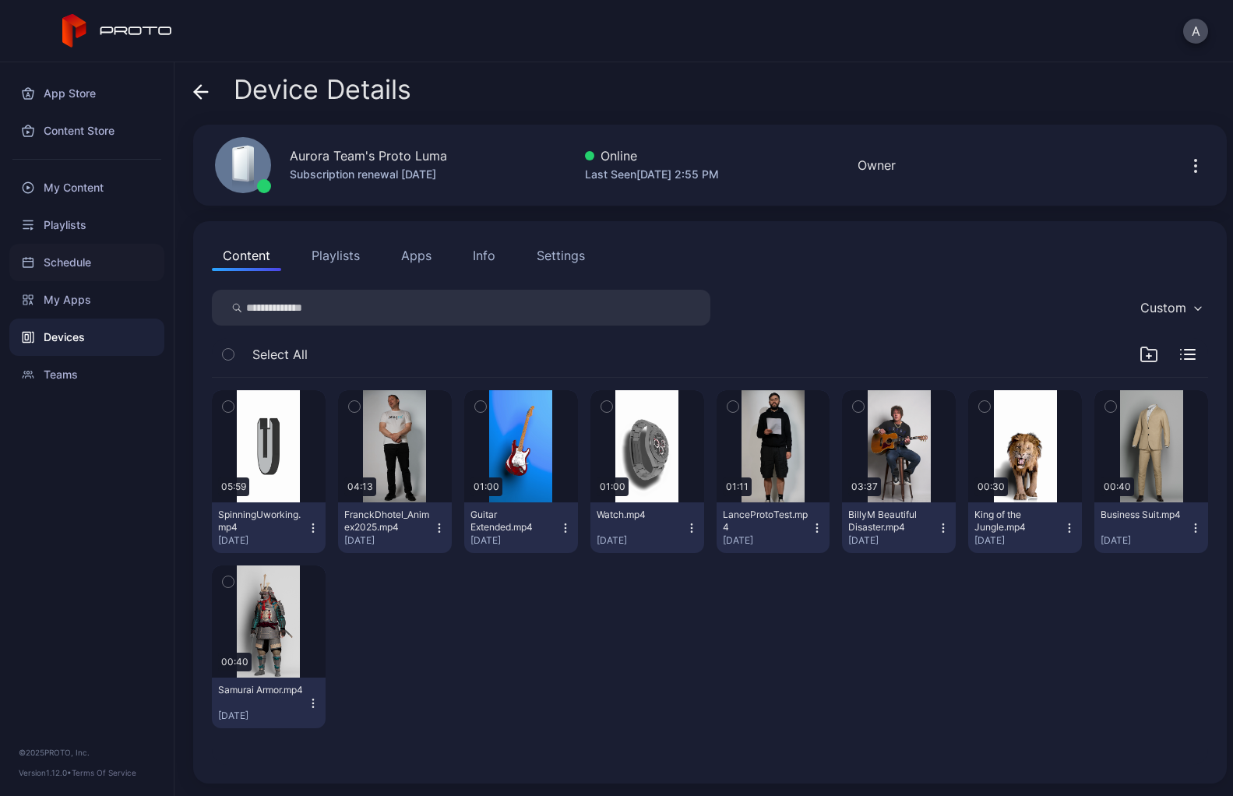
click at [72, 270] on div "Schedule" at bounding box center [86, 262] width 155 height 37
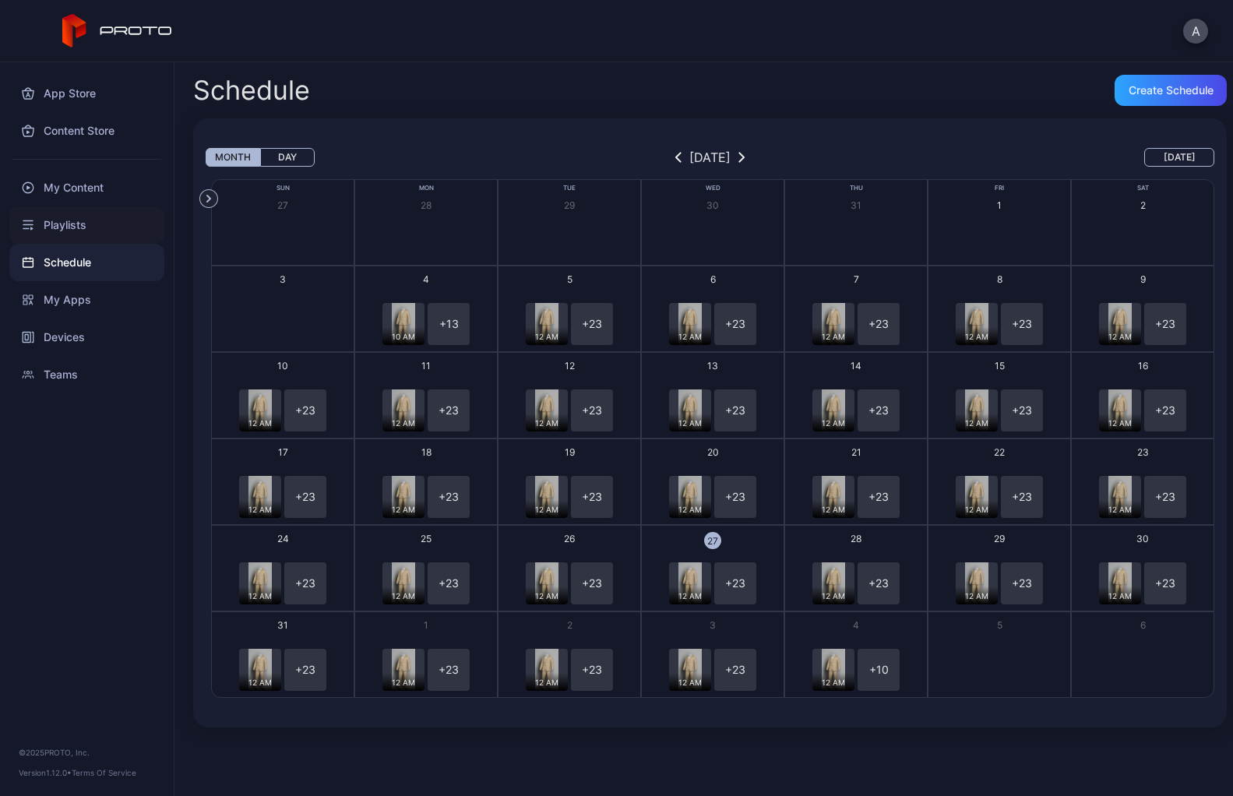
click at [76, 232] on div "Playlists" at bounding box center [86, 224] width 155 height 37
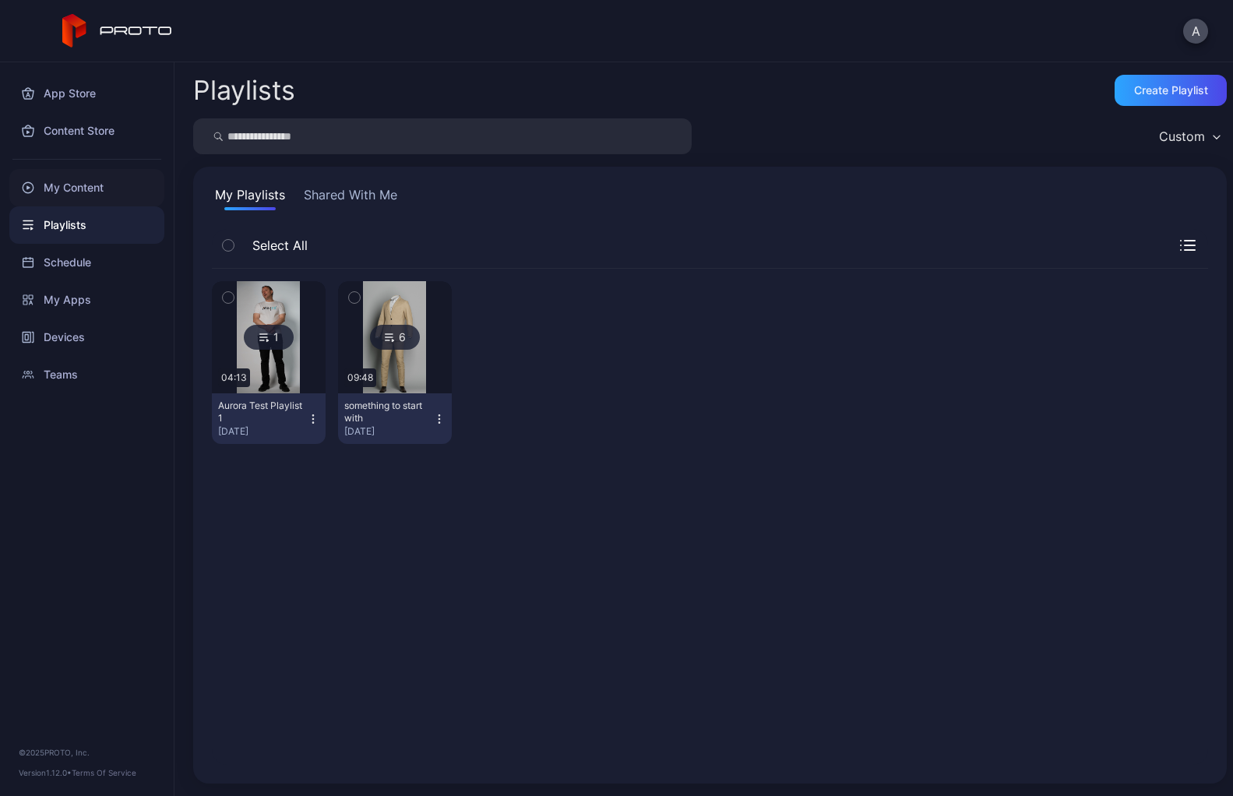
click at [86, 192] on div "My Content" at bounding box center [86, 187] width 155 height 37
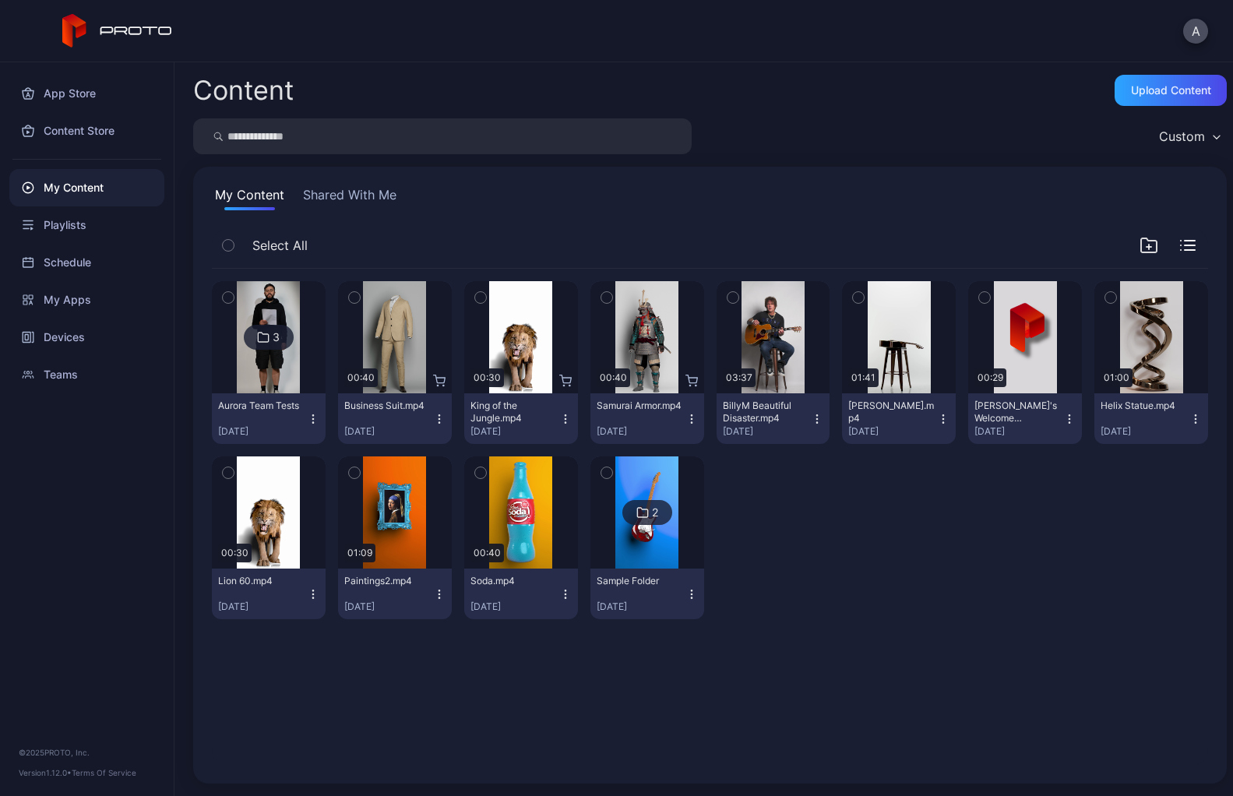
click at [1208, 20] on div "A" at bounding box center [616, 31] width 1233 height 62
click at [1204, 23] on button "A" at bounding box center [1195, 31] width 25 height 25
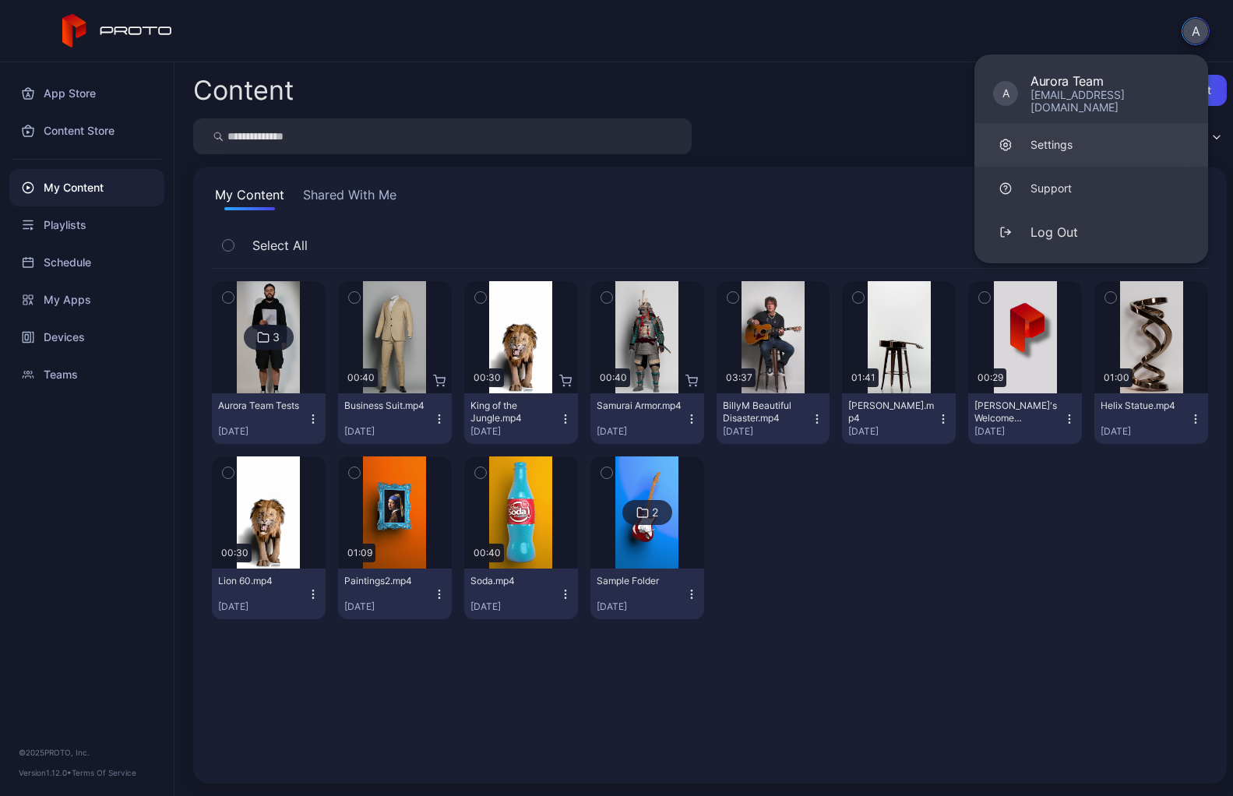
click at [1043, 144] on link "Settings" at bounding box center [1092, 145] width 234 height 44
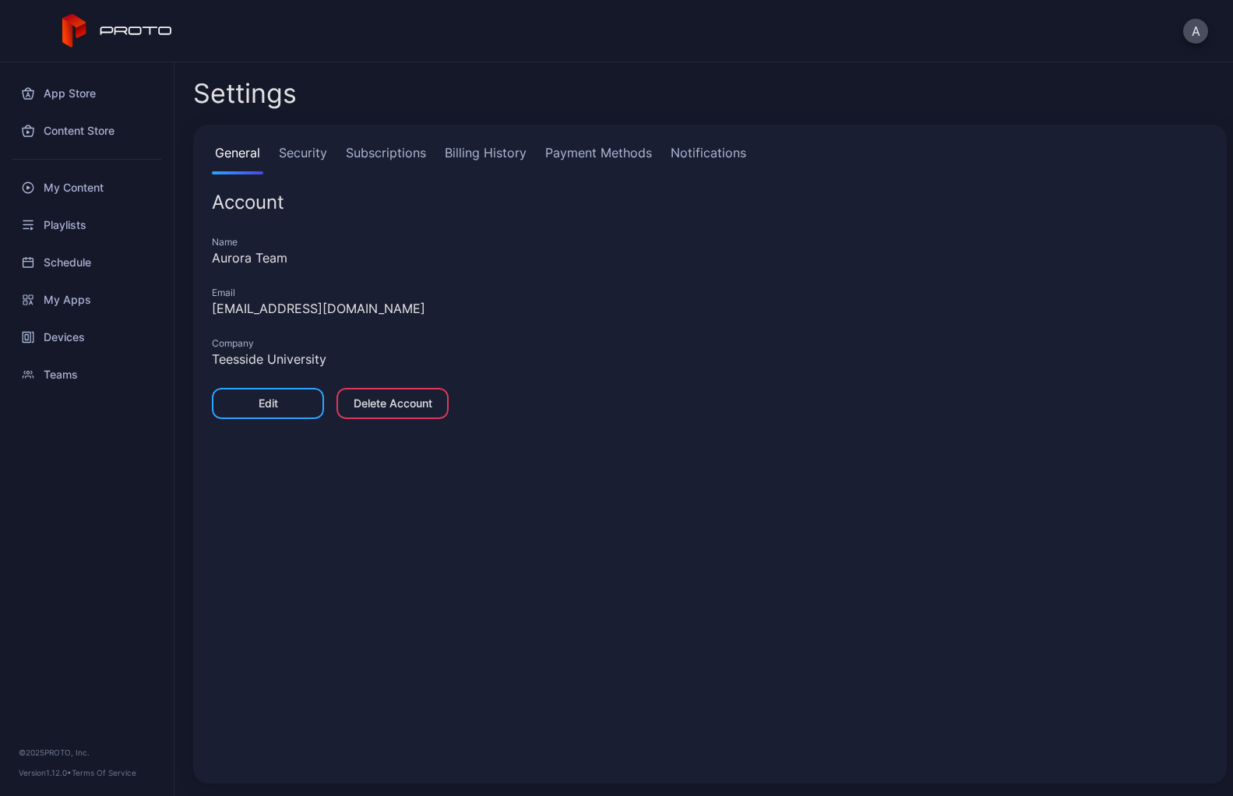
click at [322, 160] on link "Security" at bounding box center [303, 158] width 55 height 31
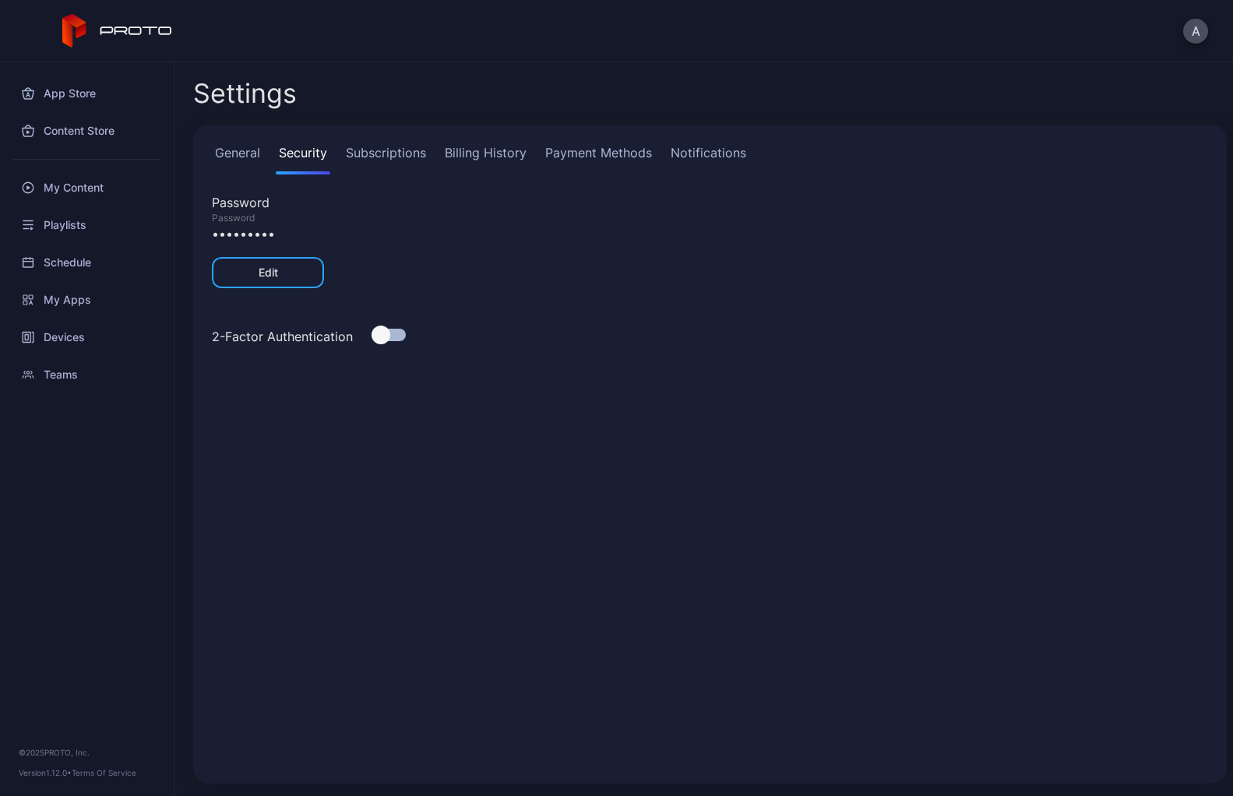
click at [385, 153] on link "Subscriptions" at bounding box center [386, 158] width 86 height 31
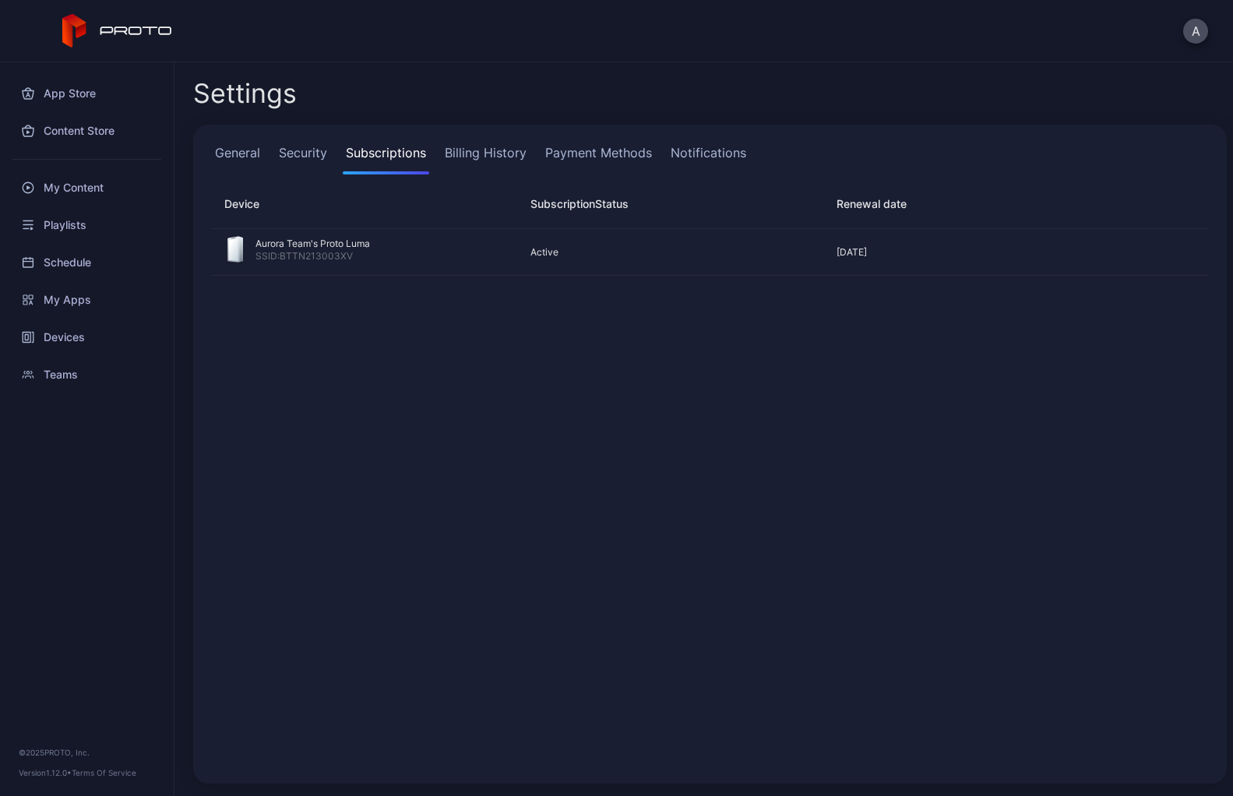
click at [498, 161] on link "Billing History" at bounding box center [486, 158] width 88 height 31
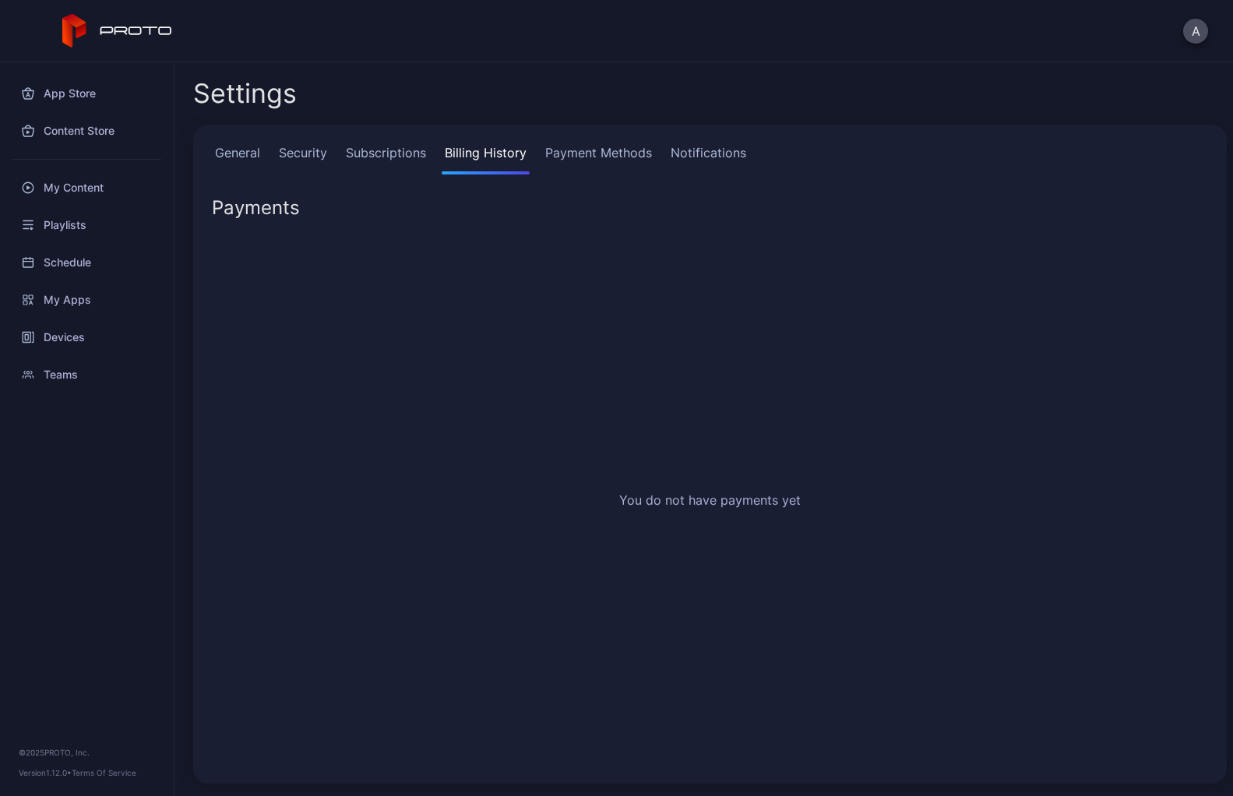
click at [631, 149] on link "Payment Methods" at bounding box center [598, 158] width 113 height 31
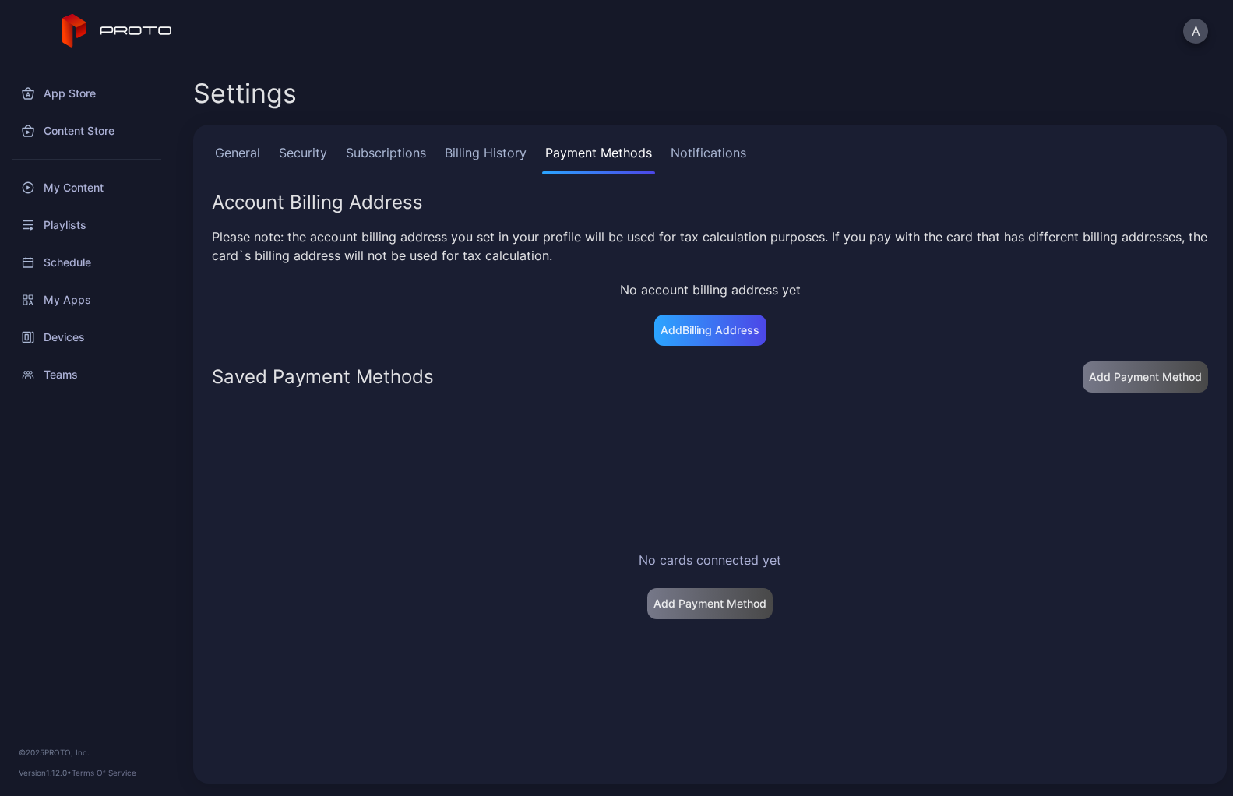
click at [728, 146] on link "Notifications" at bounding box center [709, 158] width 82 height 31
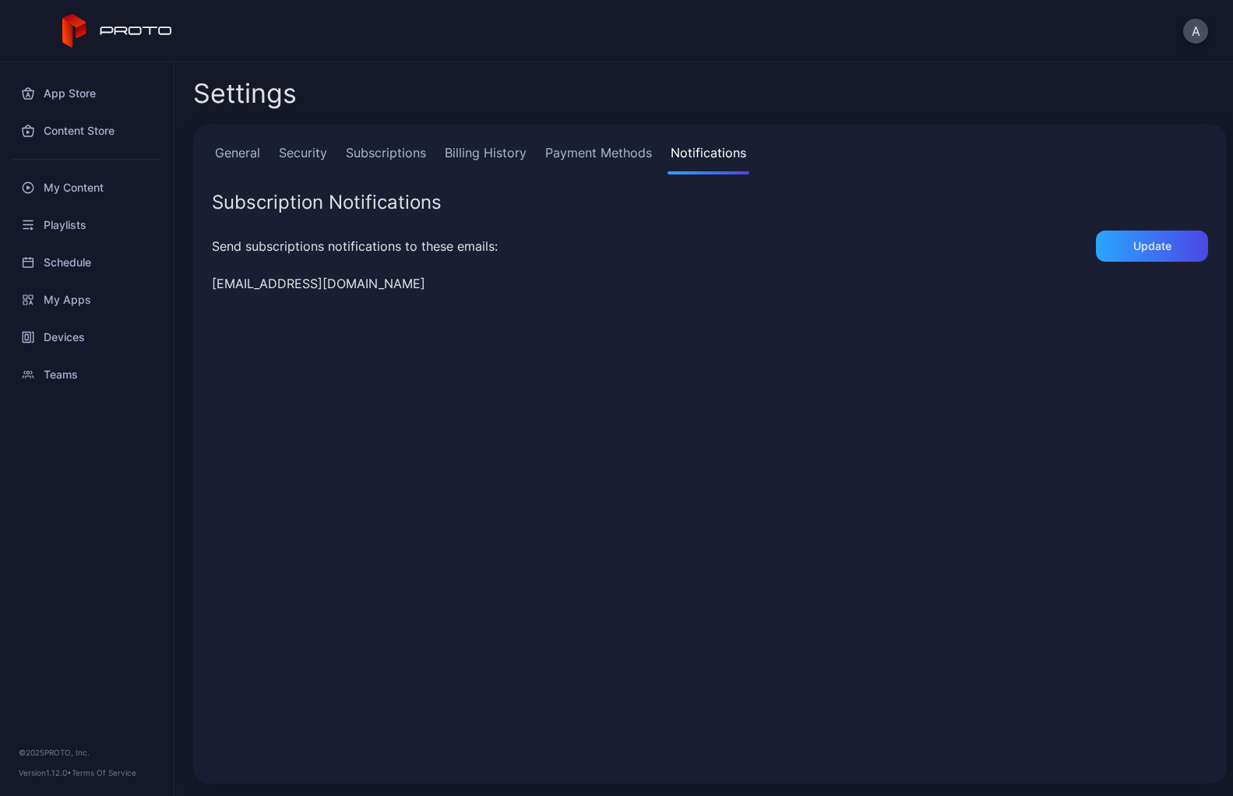
click at [261, 163] on link "General" at bounding box center [237, 158] width 51 height 31
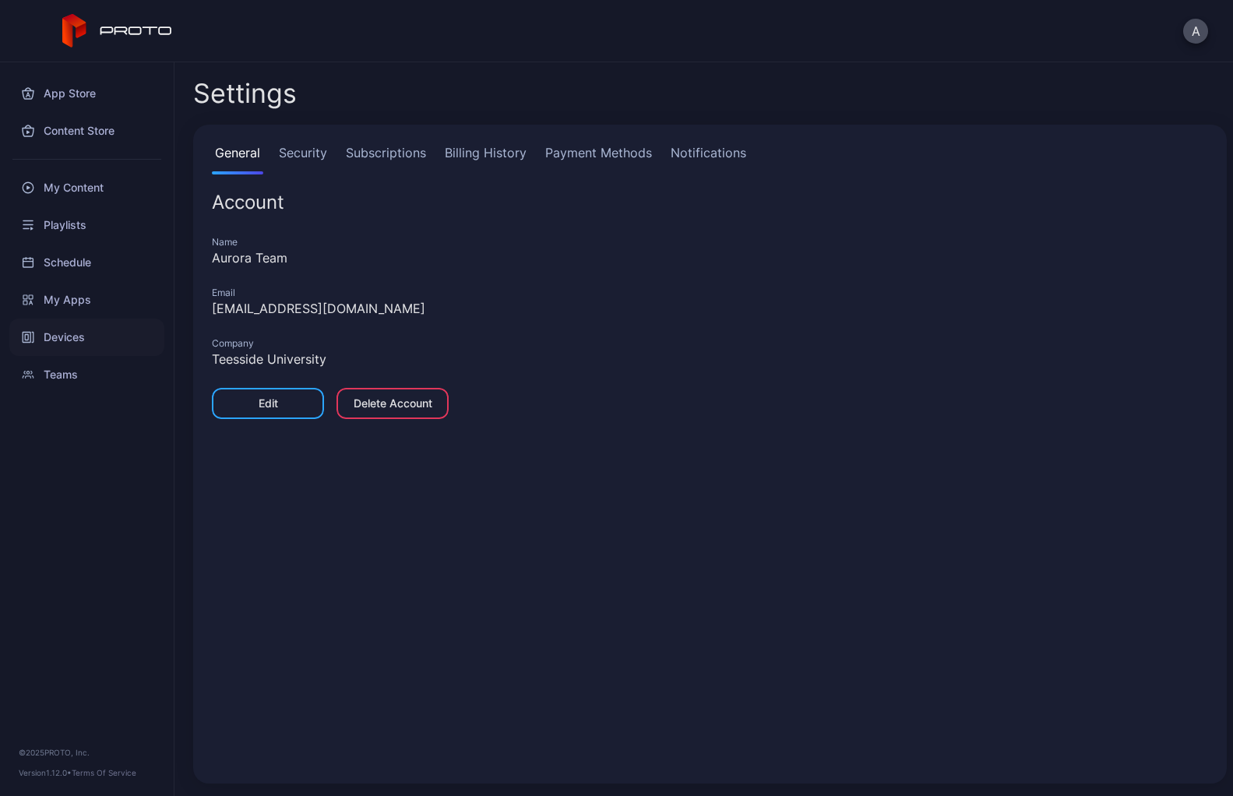
click at [40, 344] on div "Devices" at bounding box center [86, 337] width 155 height 37
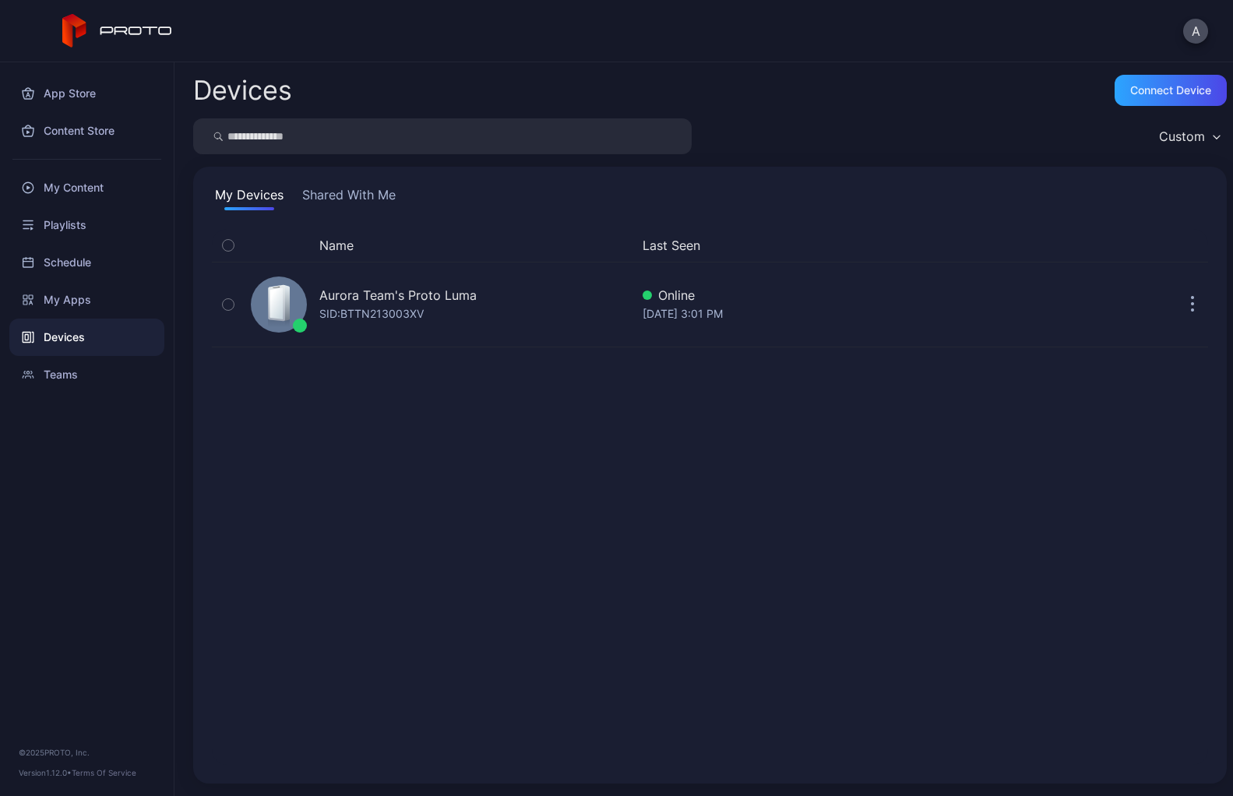
drag, startPoint x: 442, startPoint y: 316, endPoint x: 396, endPoint y: 3, distance: 316.6
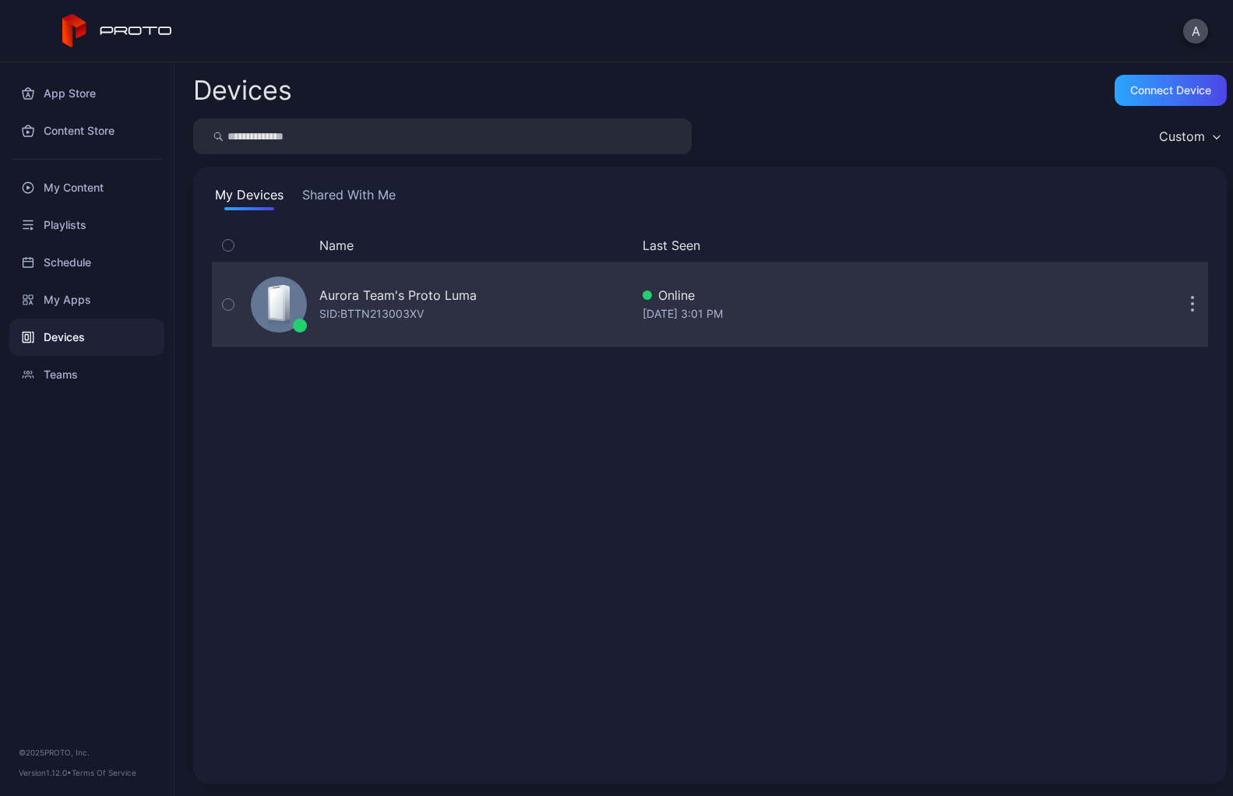
click at [230, 310] on icon "button" at bounding box center [228, 304] width 11 height 17
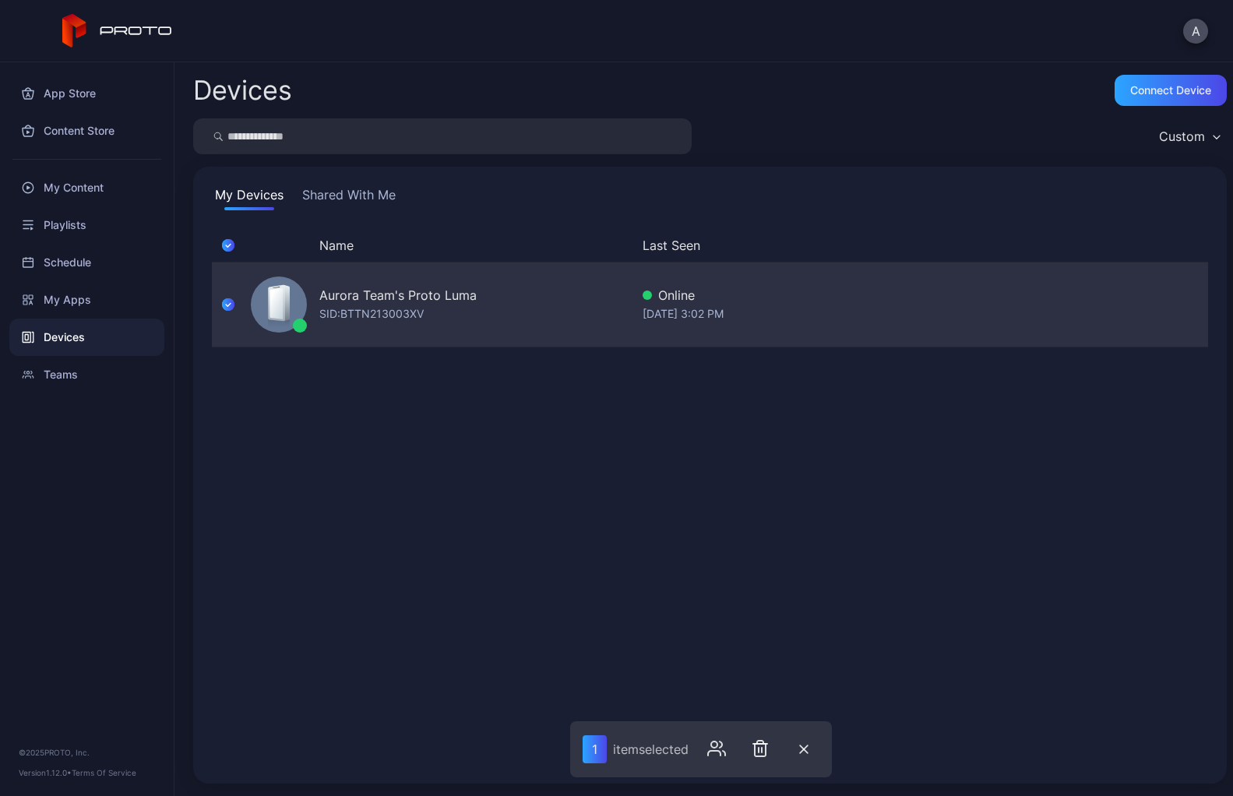
click at [647, 305] on div "[DATE] 3:02 PM" at bounding box center [827, 314] width 369 height 19
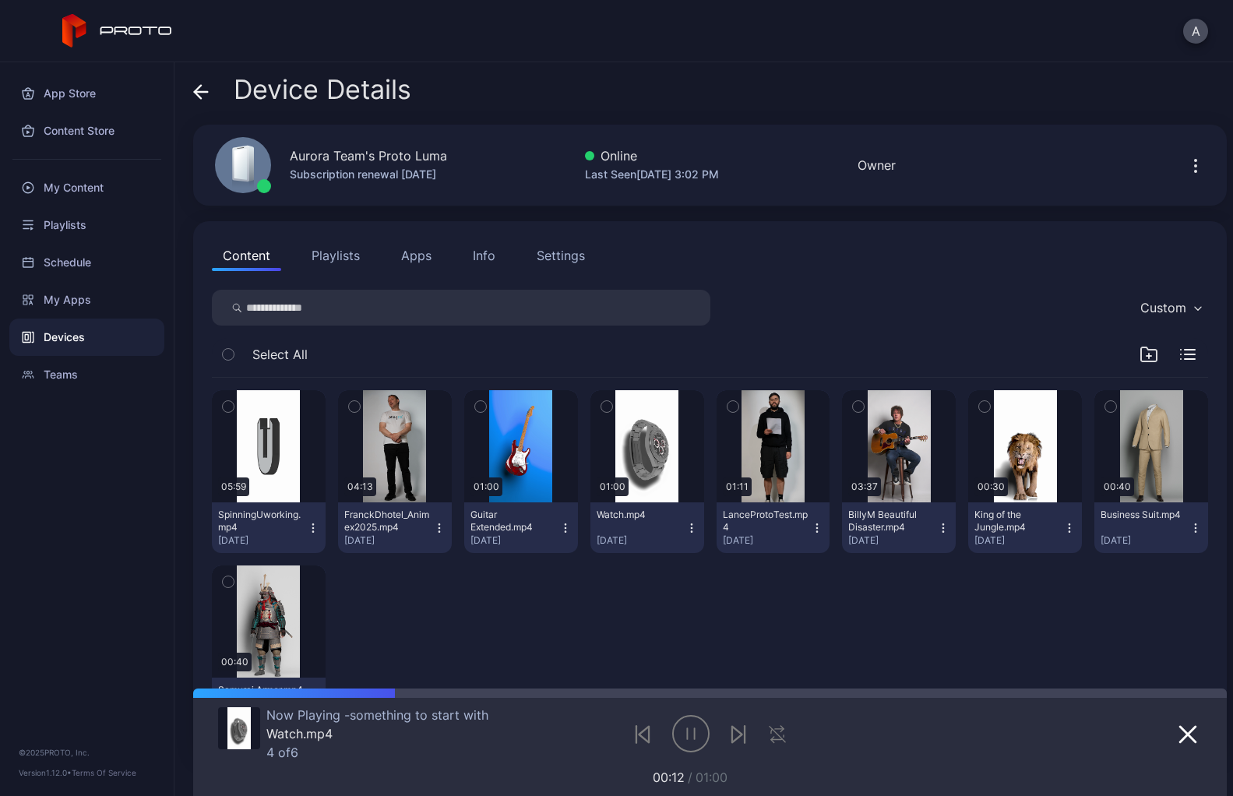
click at [1187, 173] on icon "button" at bounding box center [1196, 166] width 19 height 19
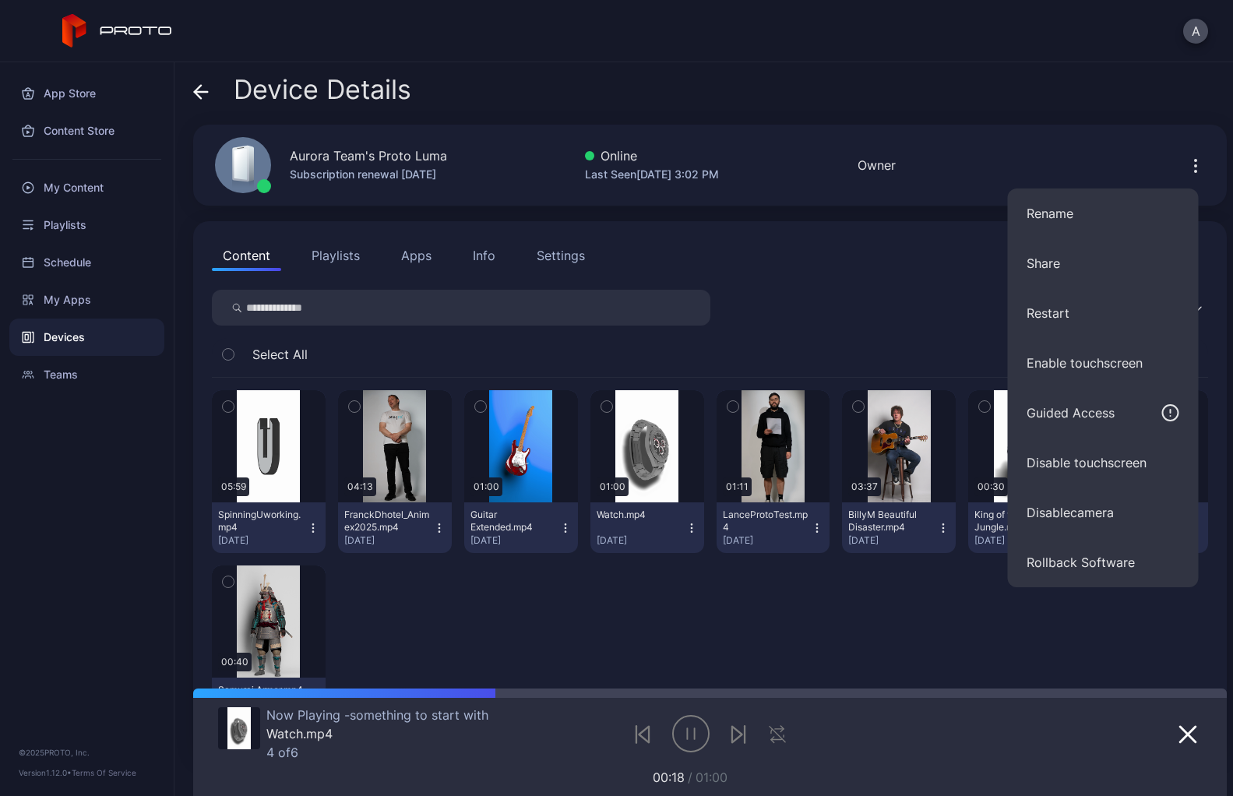
click at [955, 83] on div "Device Details" at bounding box center [710, 93] width 1034 height 37
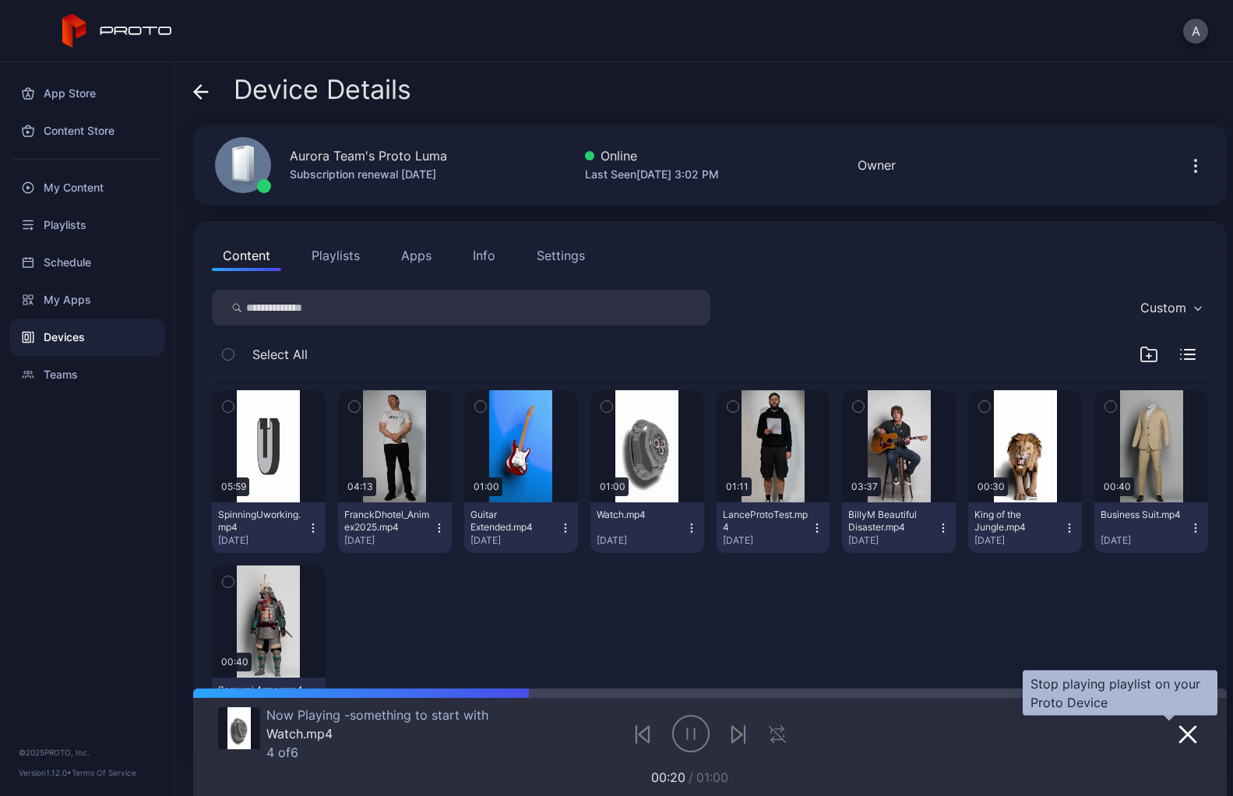
click at [1174, 743] on button "button" at bounding box center [1188, 734] width 28 height 22
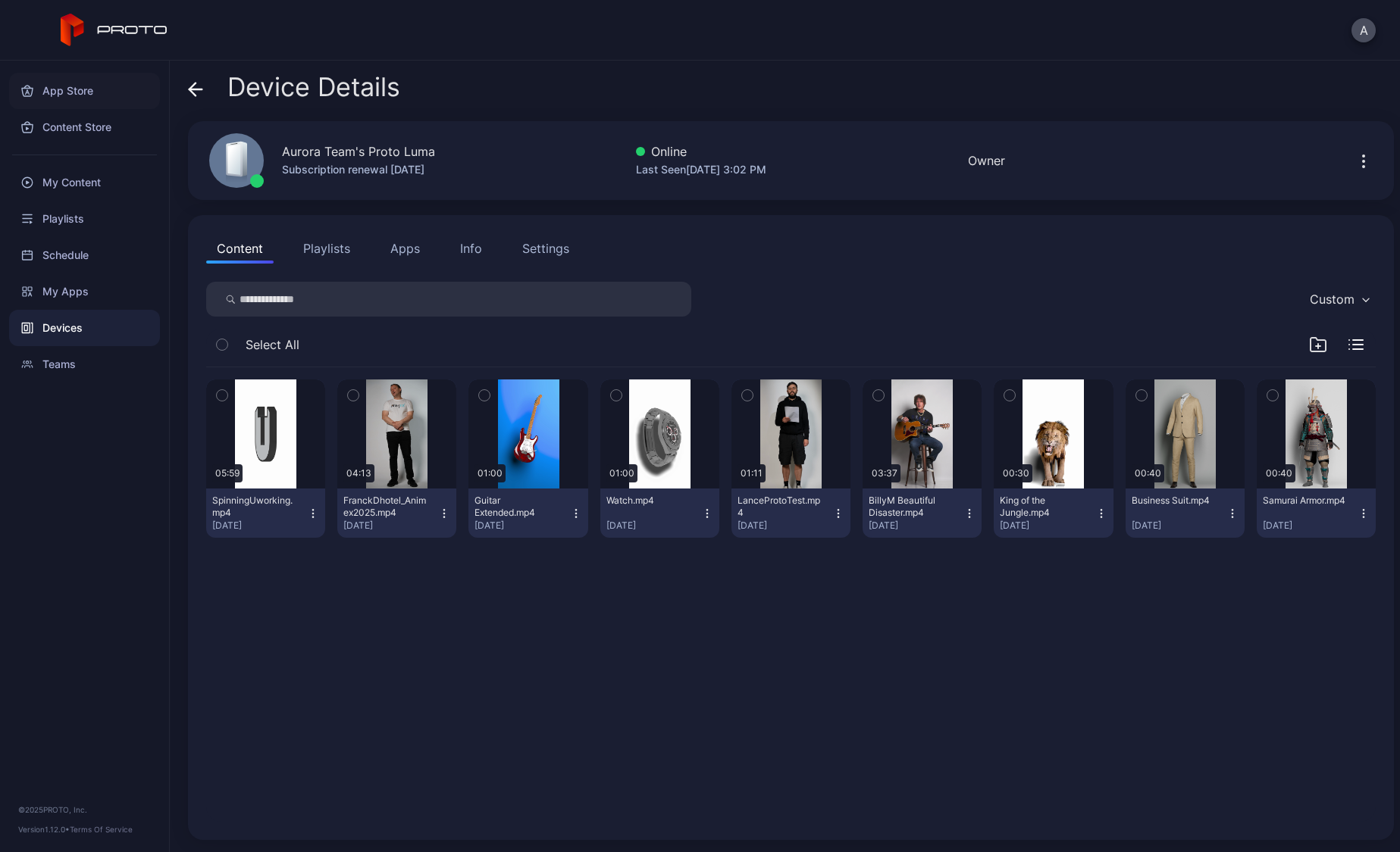
click at [57, 91] on div "App Store" at bounding box center [84, 90] width 151 height 36
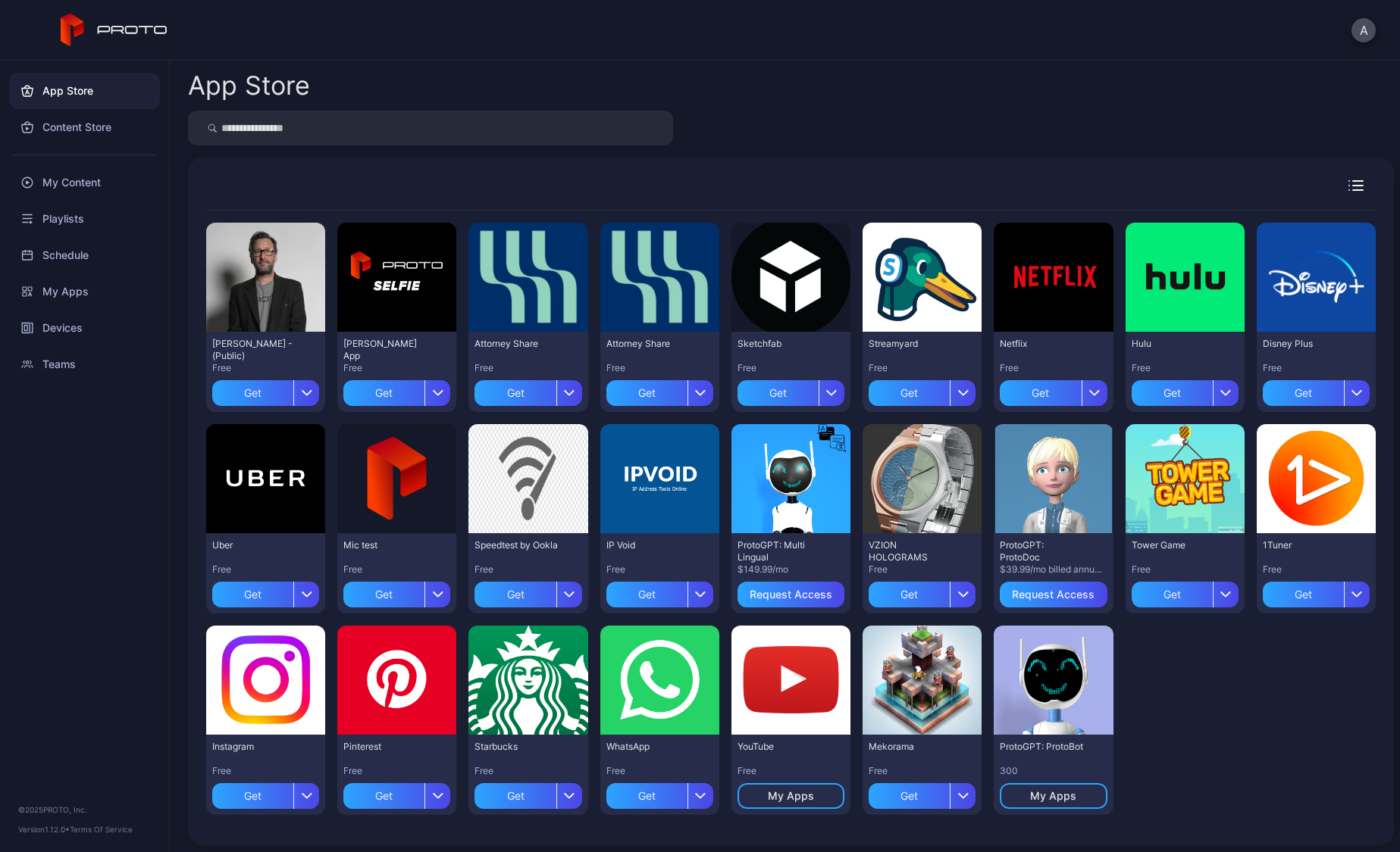
scroll to position [5, 0]
